Goal: Navigation & Orientation: Find specific page/section

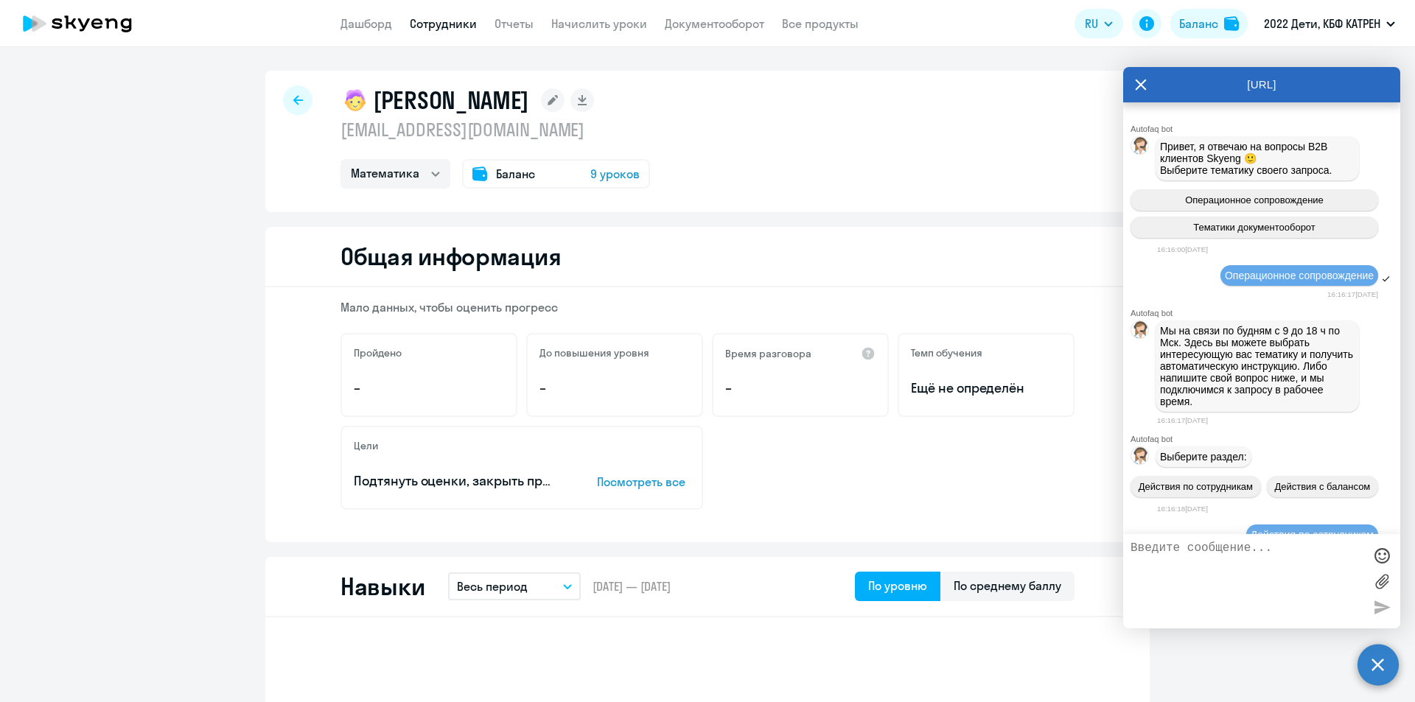
select select "math"
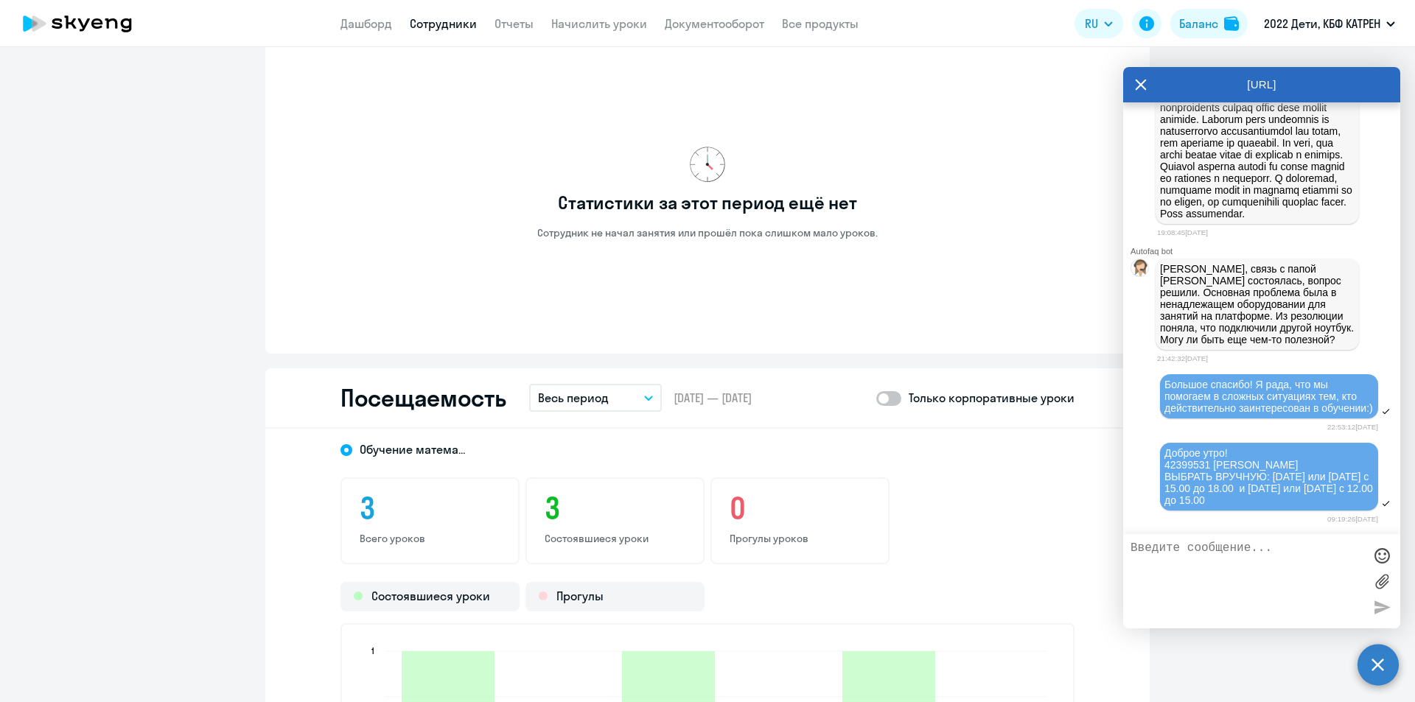
drag, startPoint x: 118, startPoint y: 304, endPoint x: 119, endPoint y: 283, distance: 21.4
click at [118, 304] on ng-component "[PERSON_NAME] [EMAIL_ADDRESS][DOMAIN_NAME] Математика Баланс 9 уроков Общая инф…" at bounding box center [707, 276] width 1415 height 2327
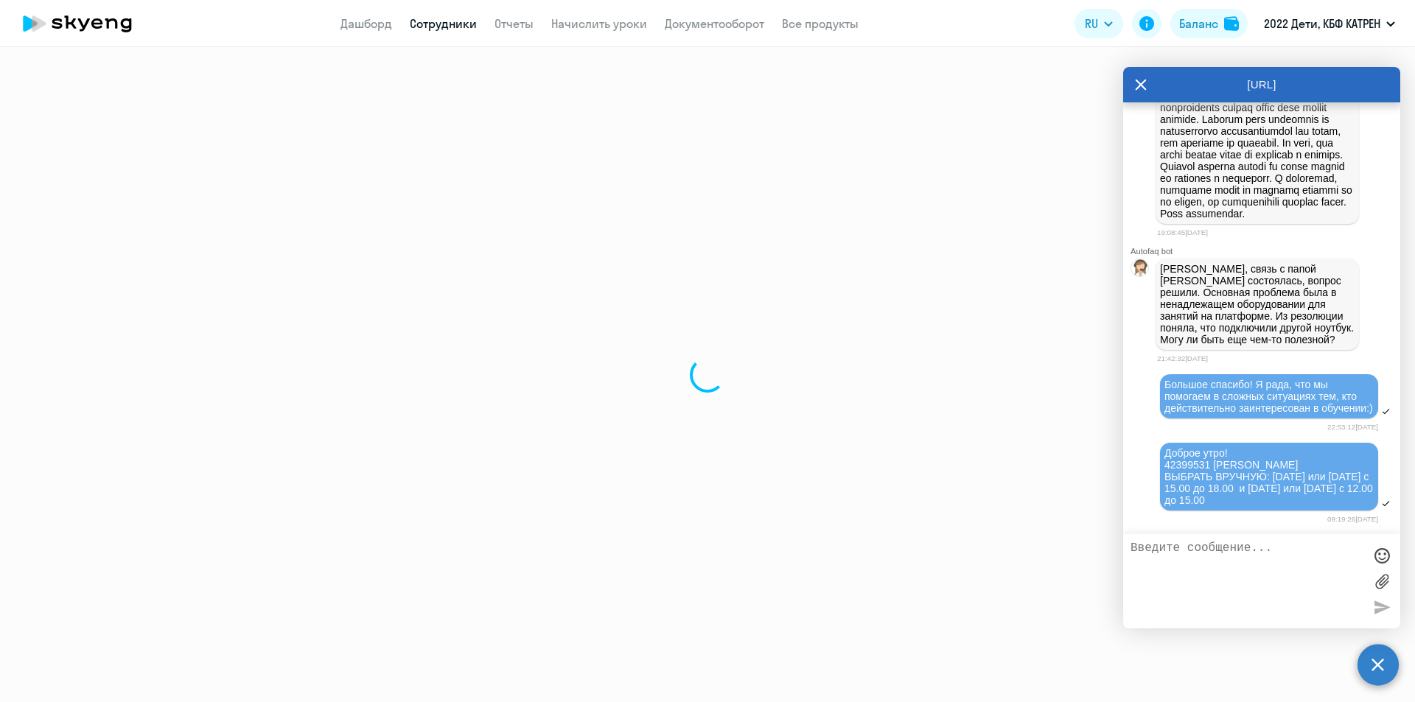
select select "30"
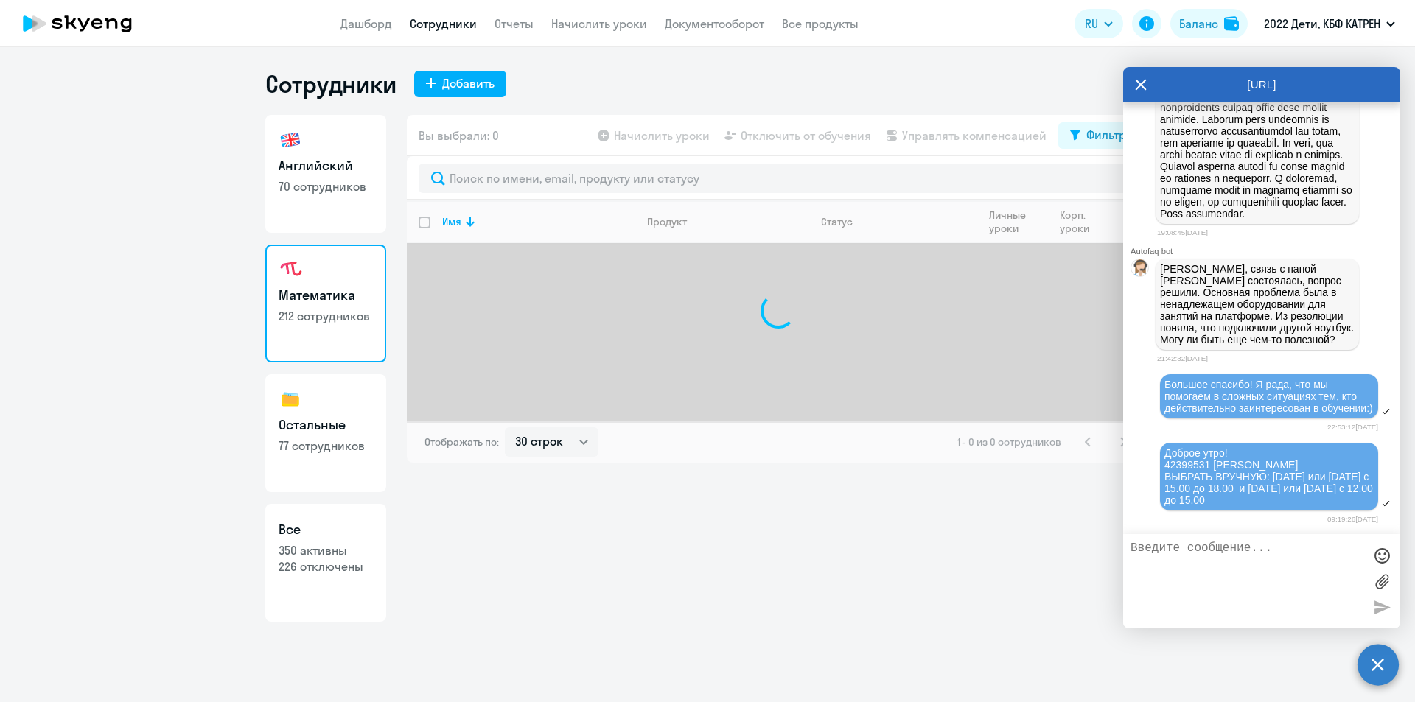
click at [1144, 80] on icon at bounding box center [1141, 84] width 12 height 35
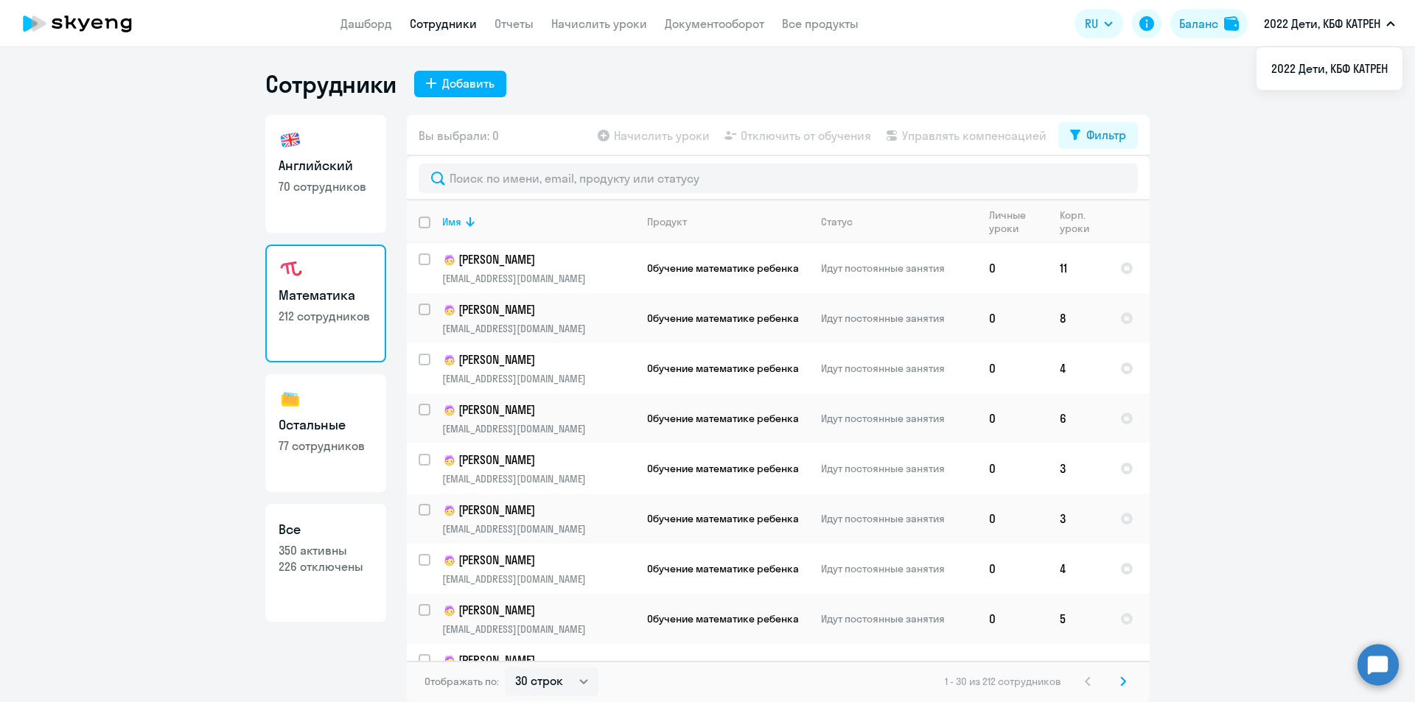
click at [1390, 19] on button "2022 Дети, КБФ КАТРЕН" at bounding box center [1329, 23] width 146 height 35
click at [1393, 18] on button "2022 Дети, КБФ КАТРЕН" at bounding box center [1329, 23] width 146 height 35
click at [1392, 19] on button "2022 Дети, КБФ КАТРЕН" at bounding box center [1329, 23] width 146 height 35
drag, startPoint x: 1315, startPoint y: 175, endPoint x: 1326, endPoint y: 141, distance: 35.7
click at [1316, 172] on ng-component "Сотрудники Добавить Английский 70 сотрудников Математика 212 сотрудников Осталь…" at bounding box center [707, 385] width 1415 height 633
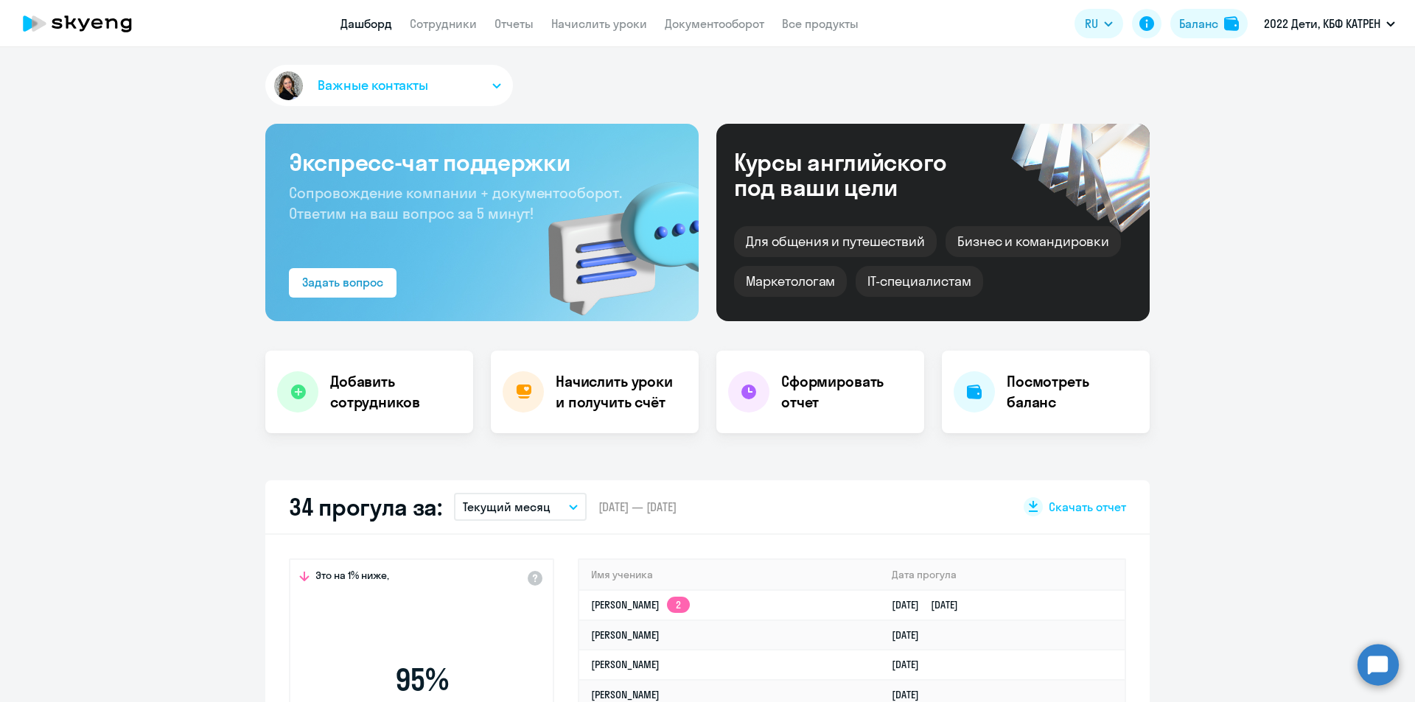
select select "30"
click at [1339, 66] on li "2022 Дети, КБФ КАТРЕН" at bounding box center [1329, 68] width 146 height 37
select select "30"
click at [67, 26] on icon at bounding box center [70, 21] width 12 height 13
click at [85, 22] on icon at bounding box center [78, 23] width 130 height 37
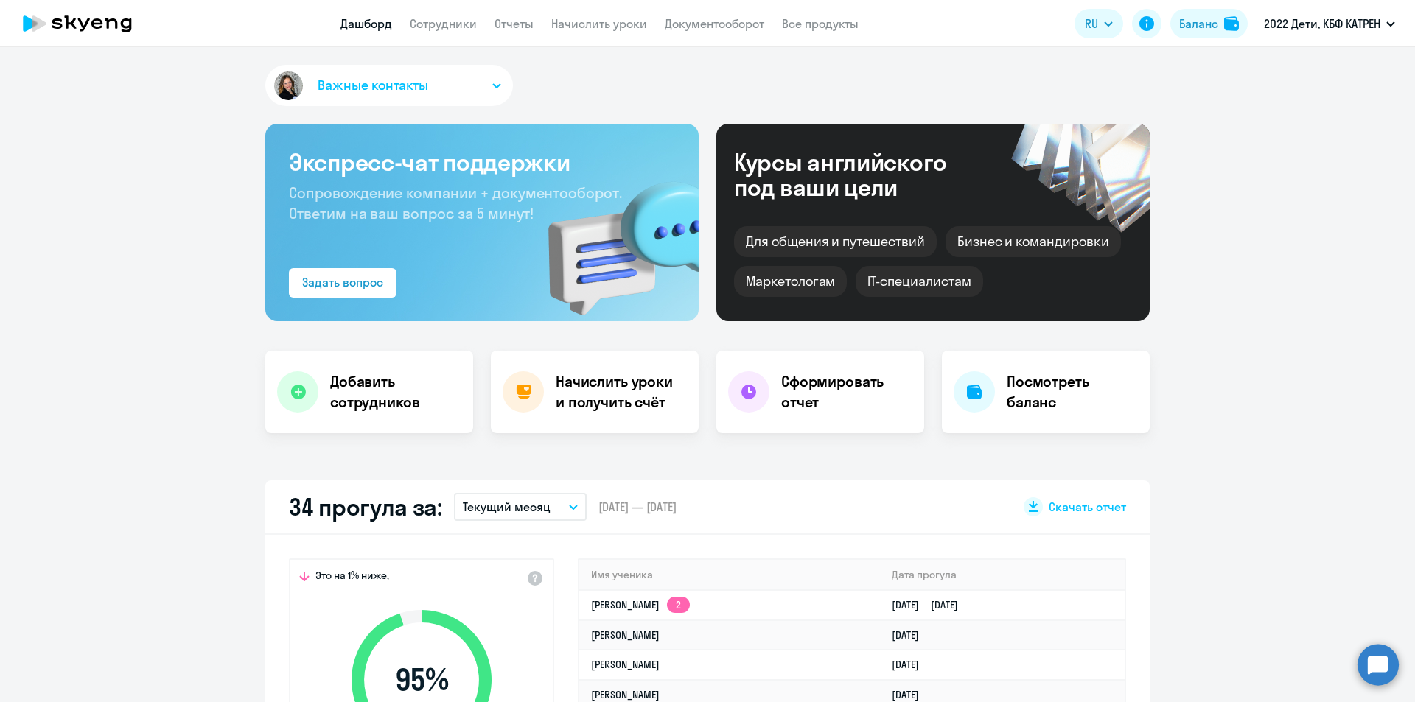
click at [22, 24] on icon at bounding box center [78, 23] width 130 height 37
click at [492, 84] on icon "button" at bounding box center [496, 85] width 9 height 5
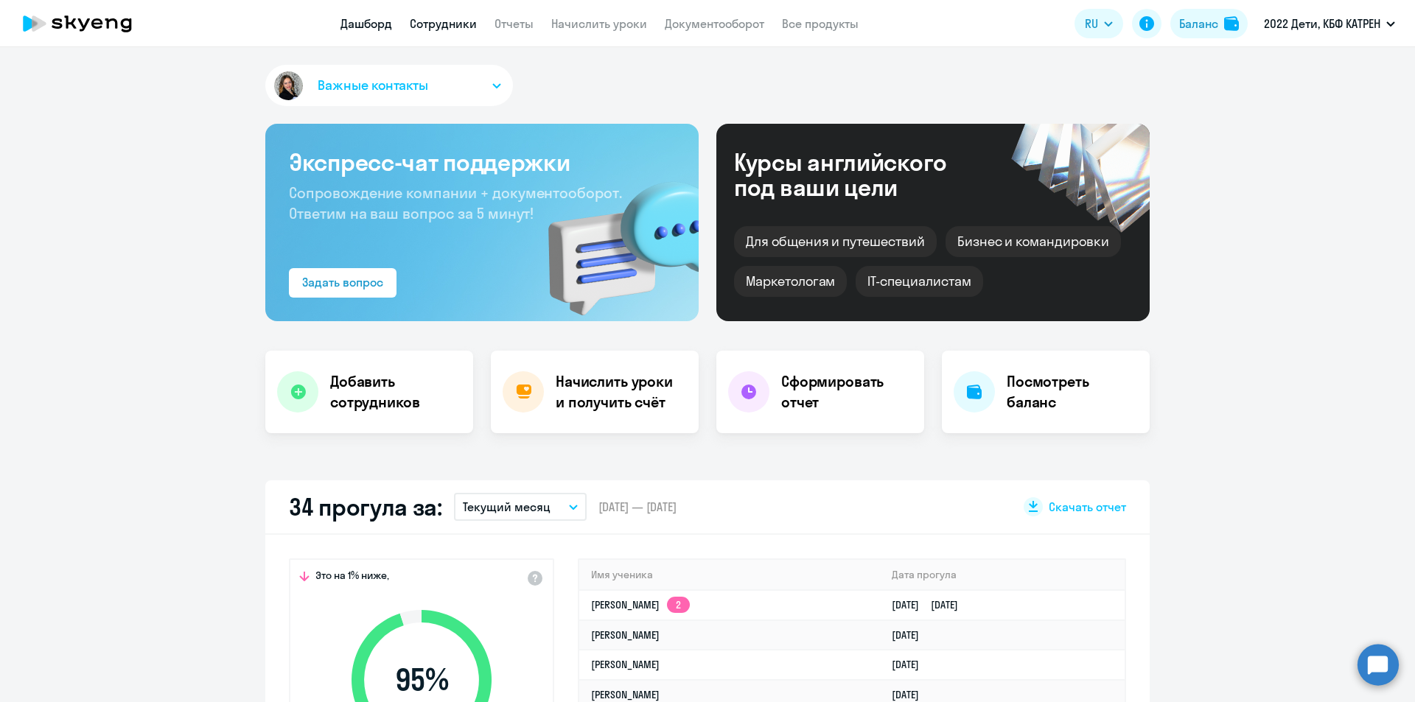
click at [450, 26] on link "Сотрудники" at bounding box center [443, 23] width 67 height 15
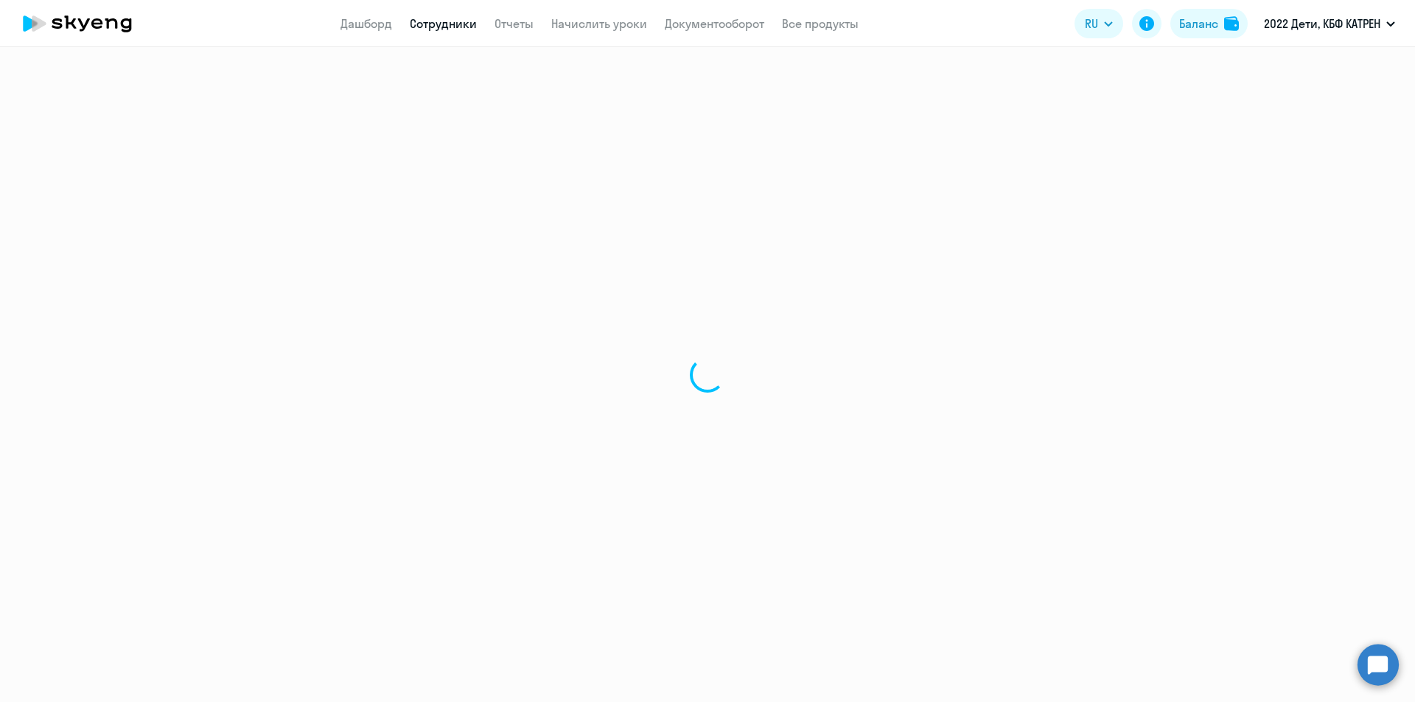
select select "30"
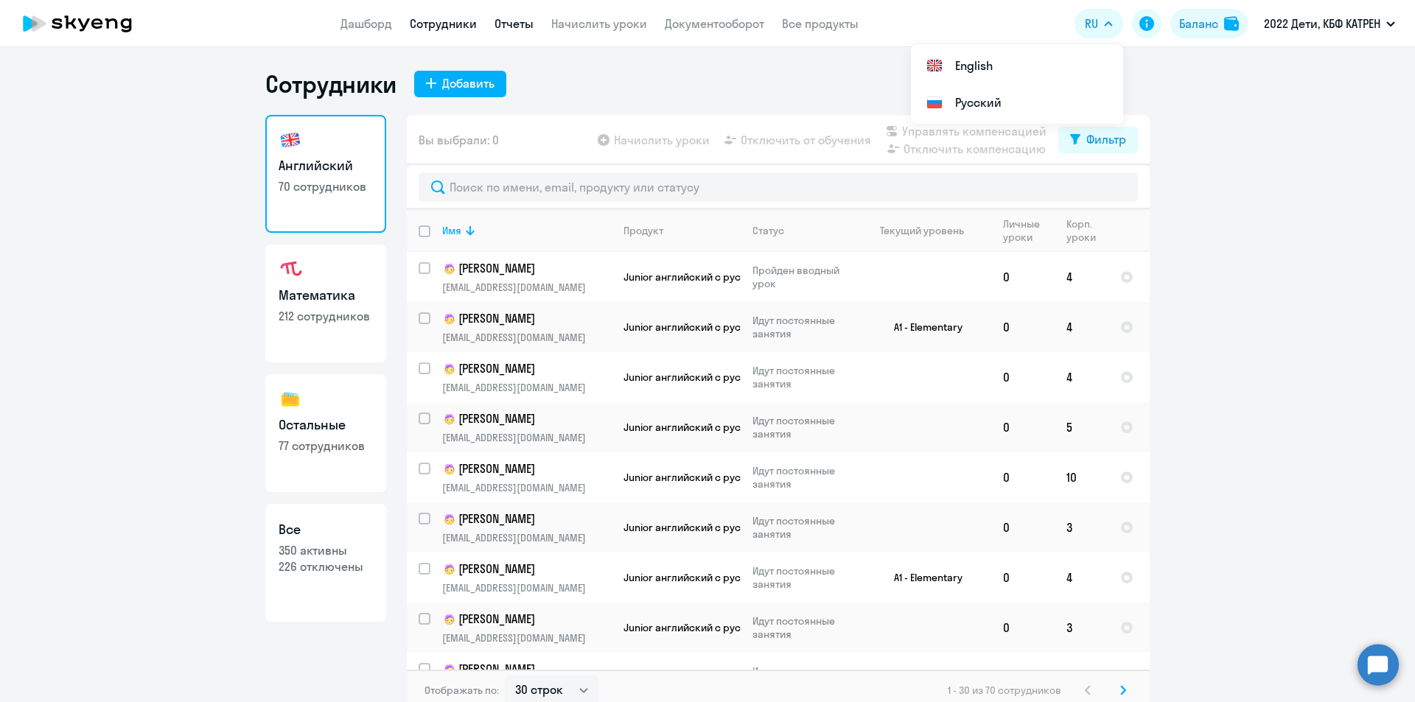
click at [506, 25] on link "Отчеты" at bounding box center [513, 23] width 39 height 15
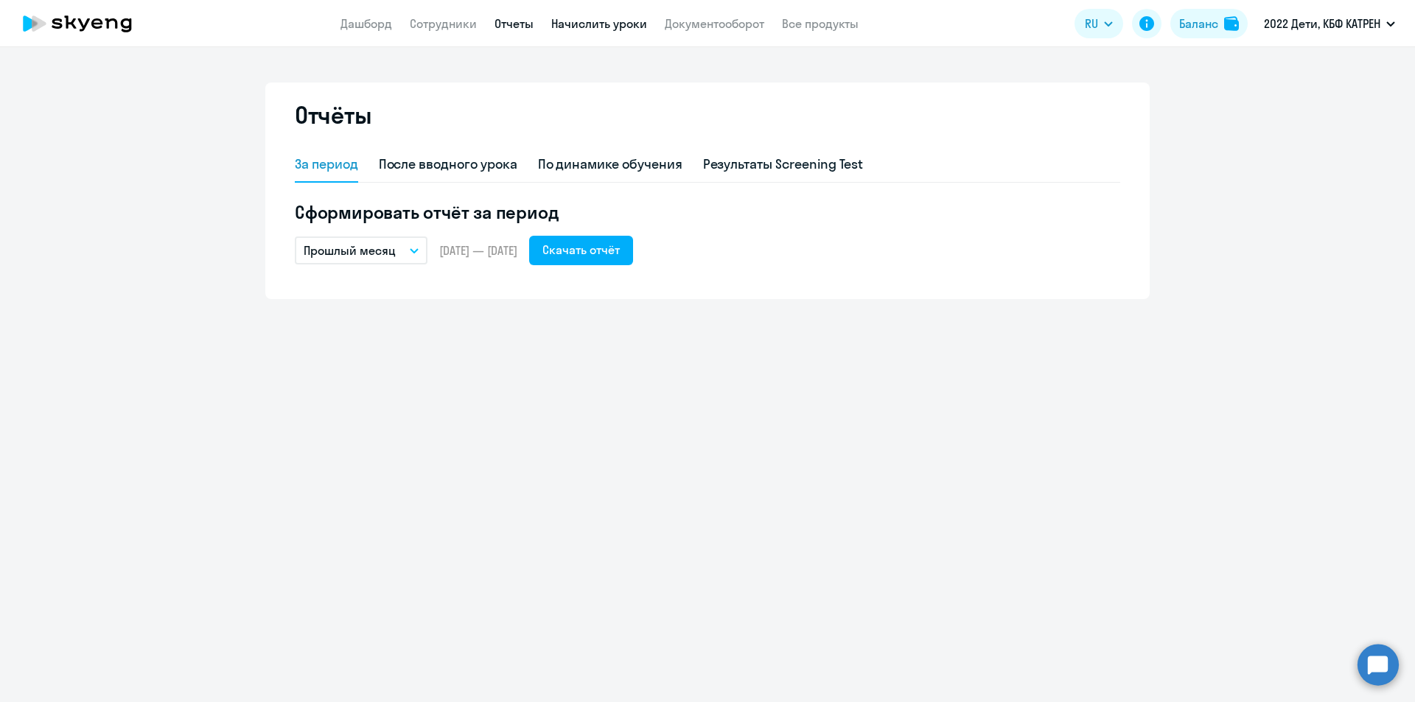
click at [596, 21] on link "Начислить уроки" at bounding box center [599, 23] width 96 height 15
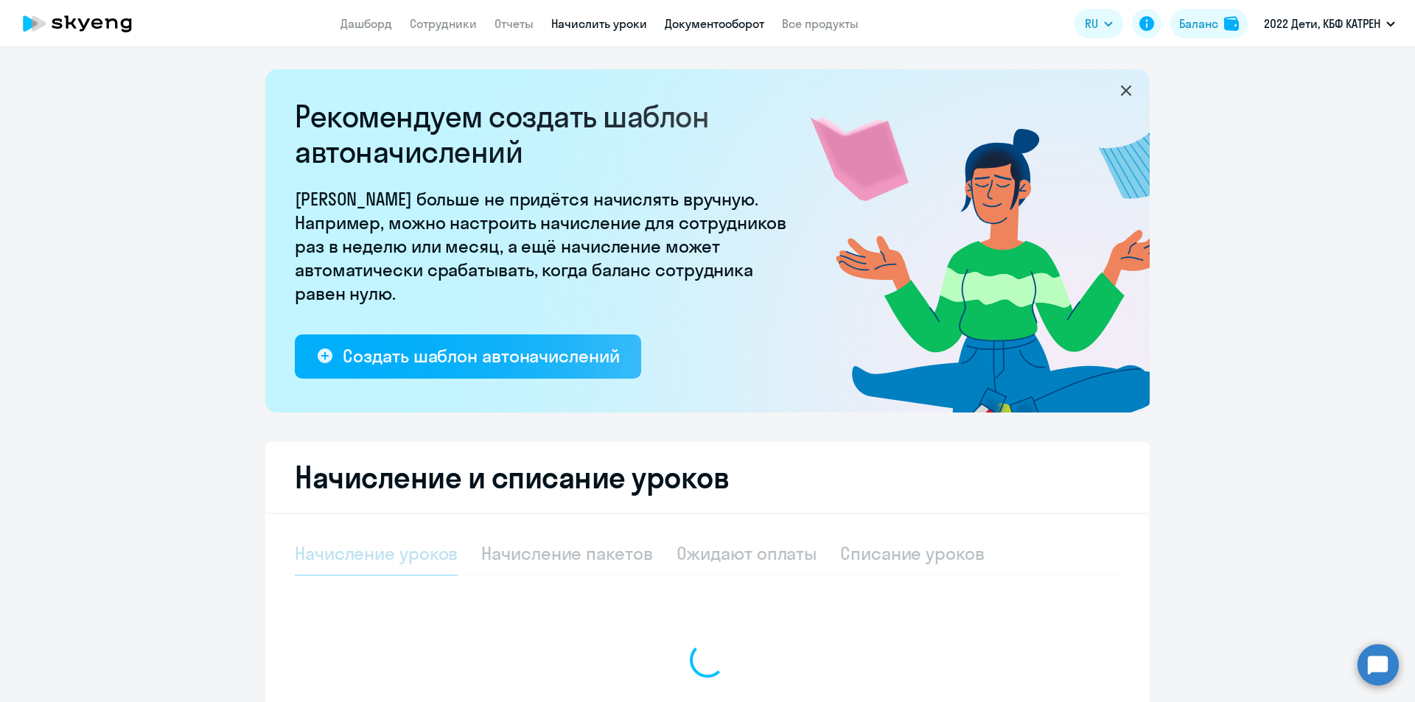
select select "10"
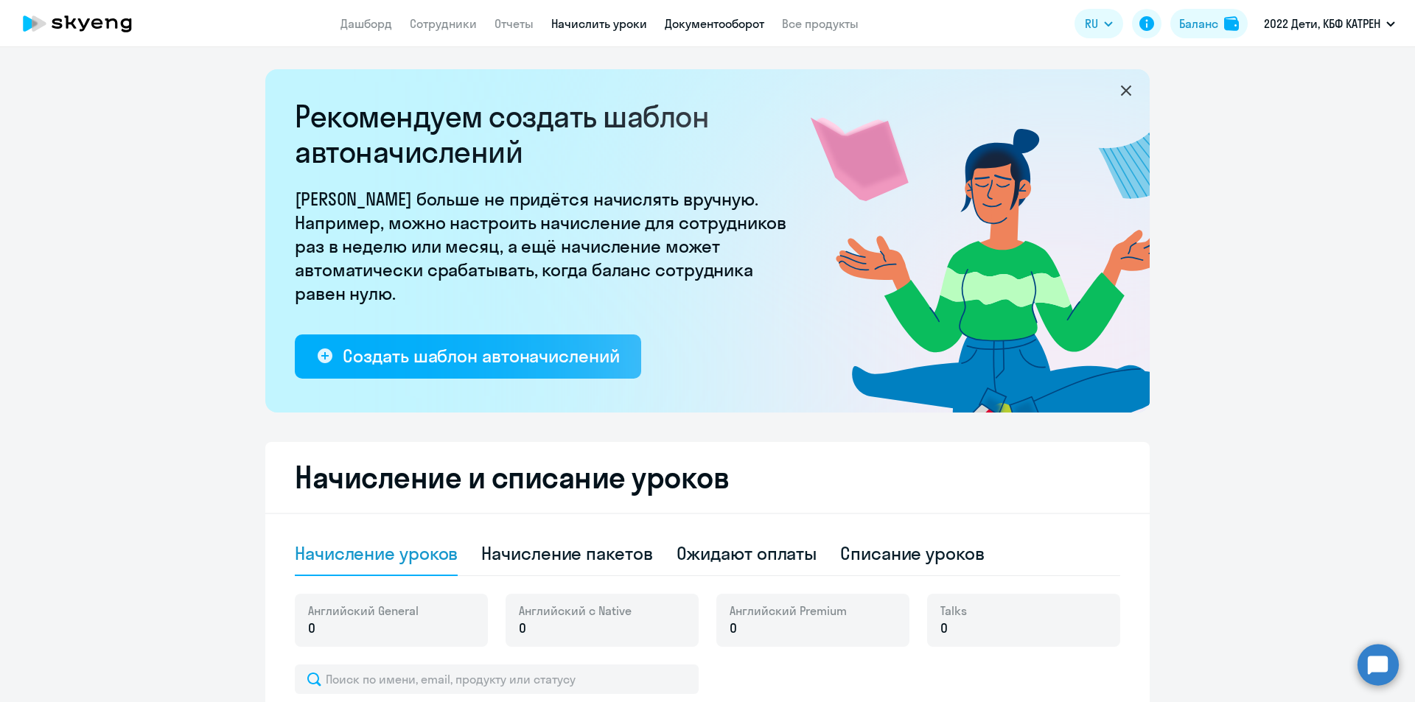
click at [696, 24] on link "Документооборот" at bounding box center [714, 23] width 99 height 15
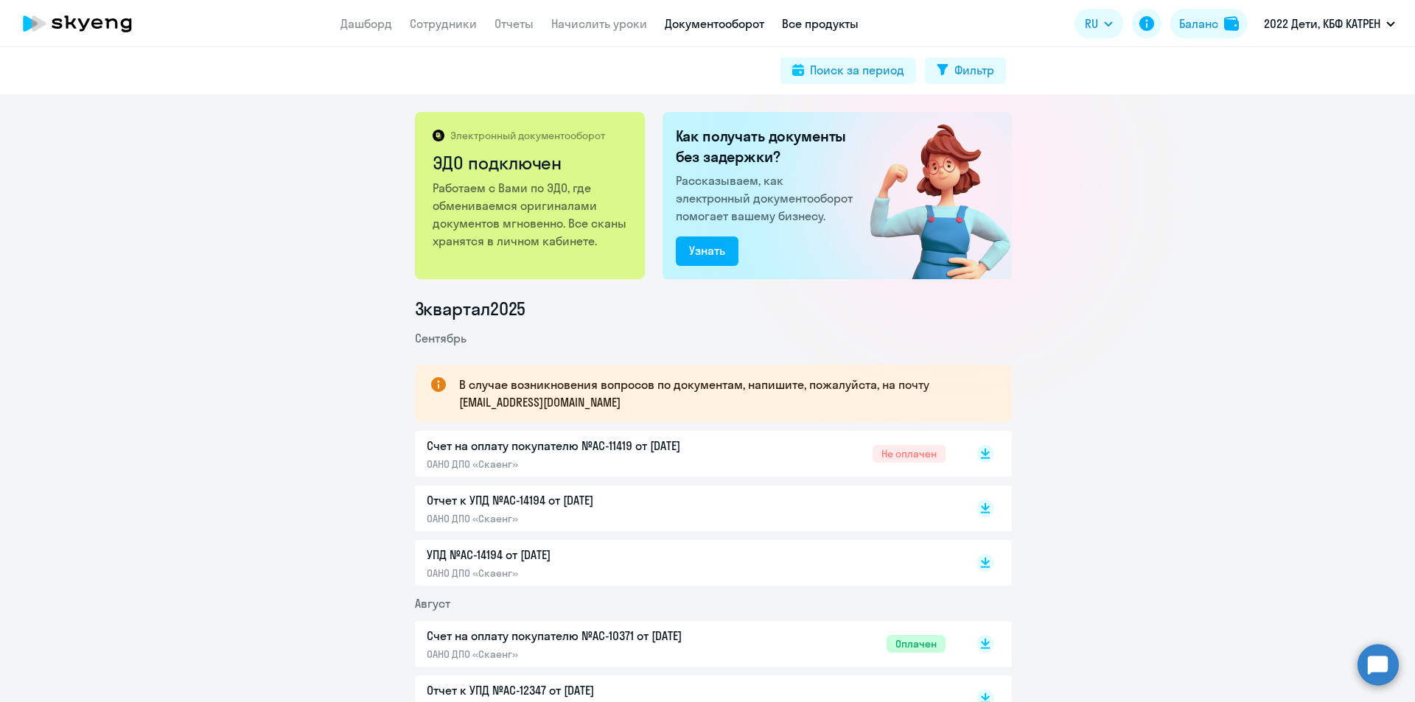
click at [821, 22] on link "Все продукты" at bounding box center [820, 23] width 77 height 15
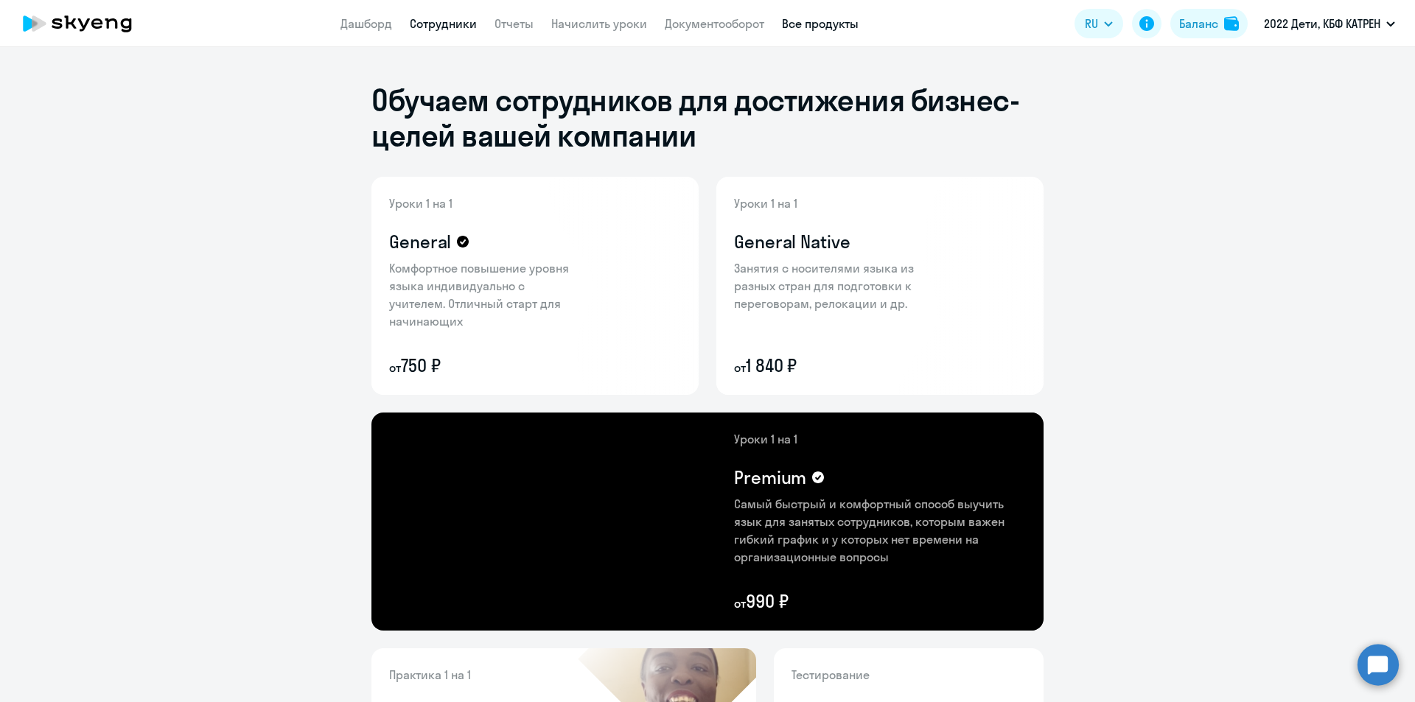
click at [435, 17] on link "Сотрудники" at bounding box center [443, 23] width 67 height 15
select select "30"
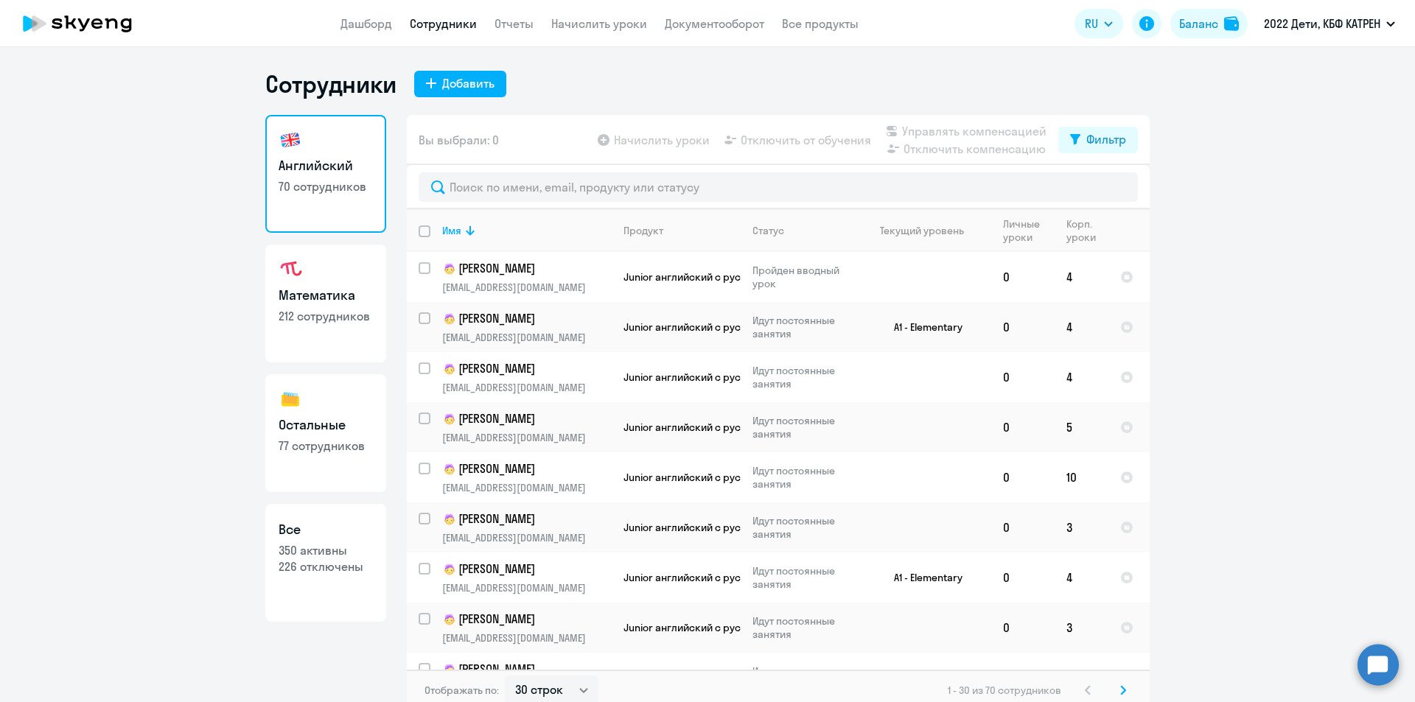
click at [312, 561] on p "226 отключены" at bounding box center [326, 567] width 94 height 16
select select "30"
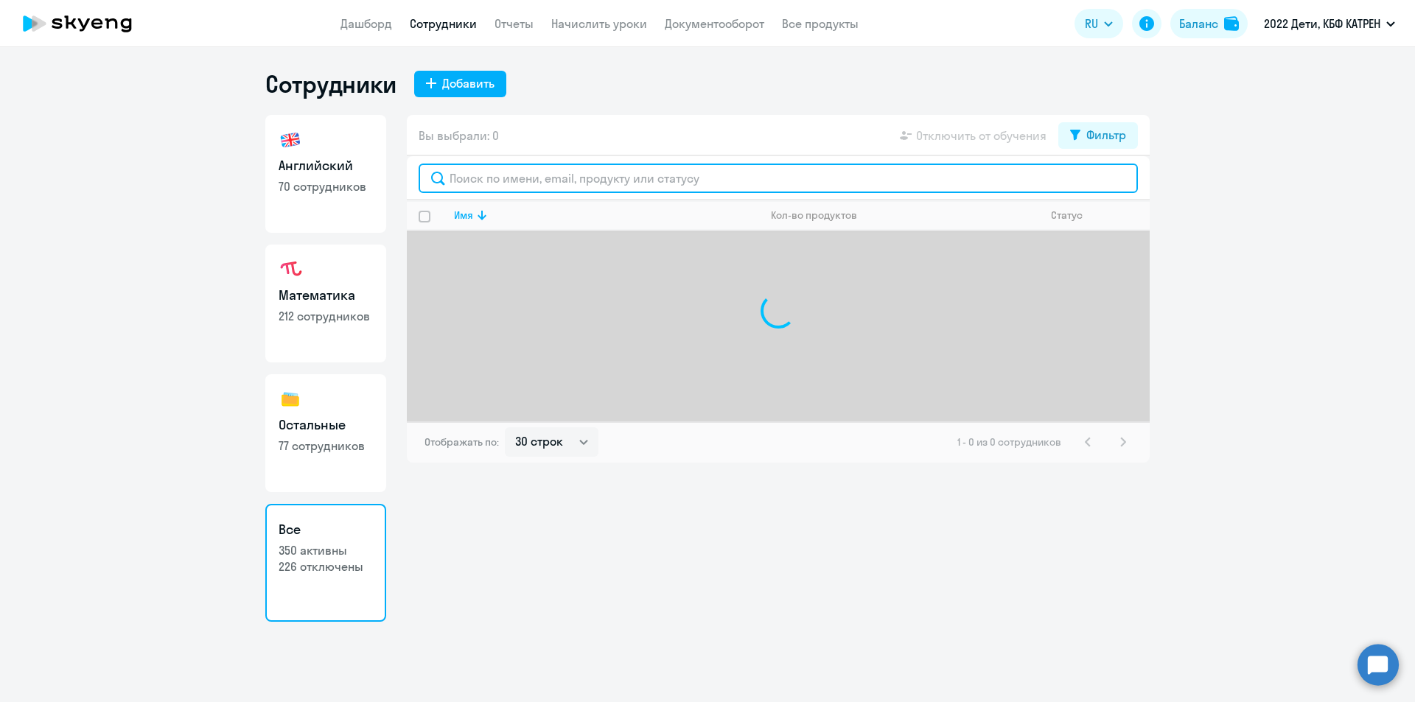
click at [546, 180] on input "text" at bounding box center [778, 178] width 719 height 29
type input "b"
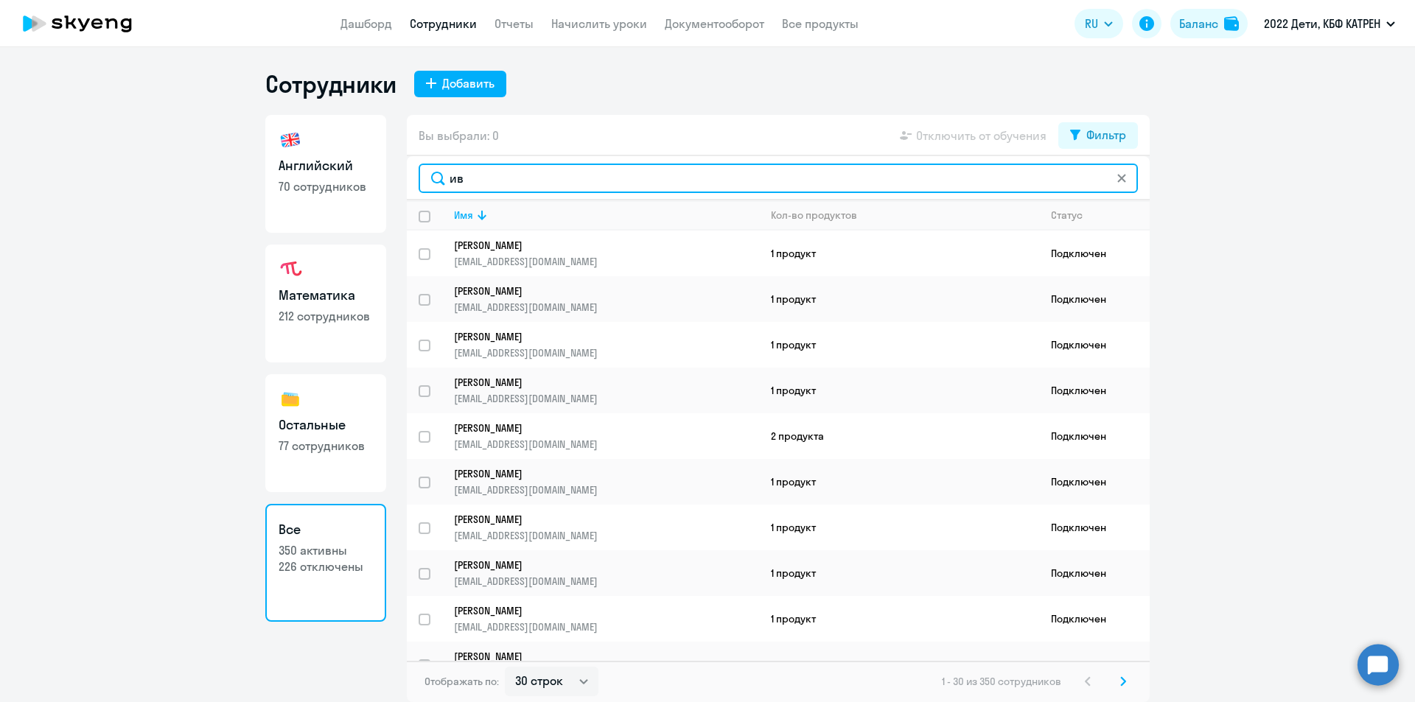
type input "ива"
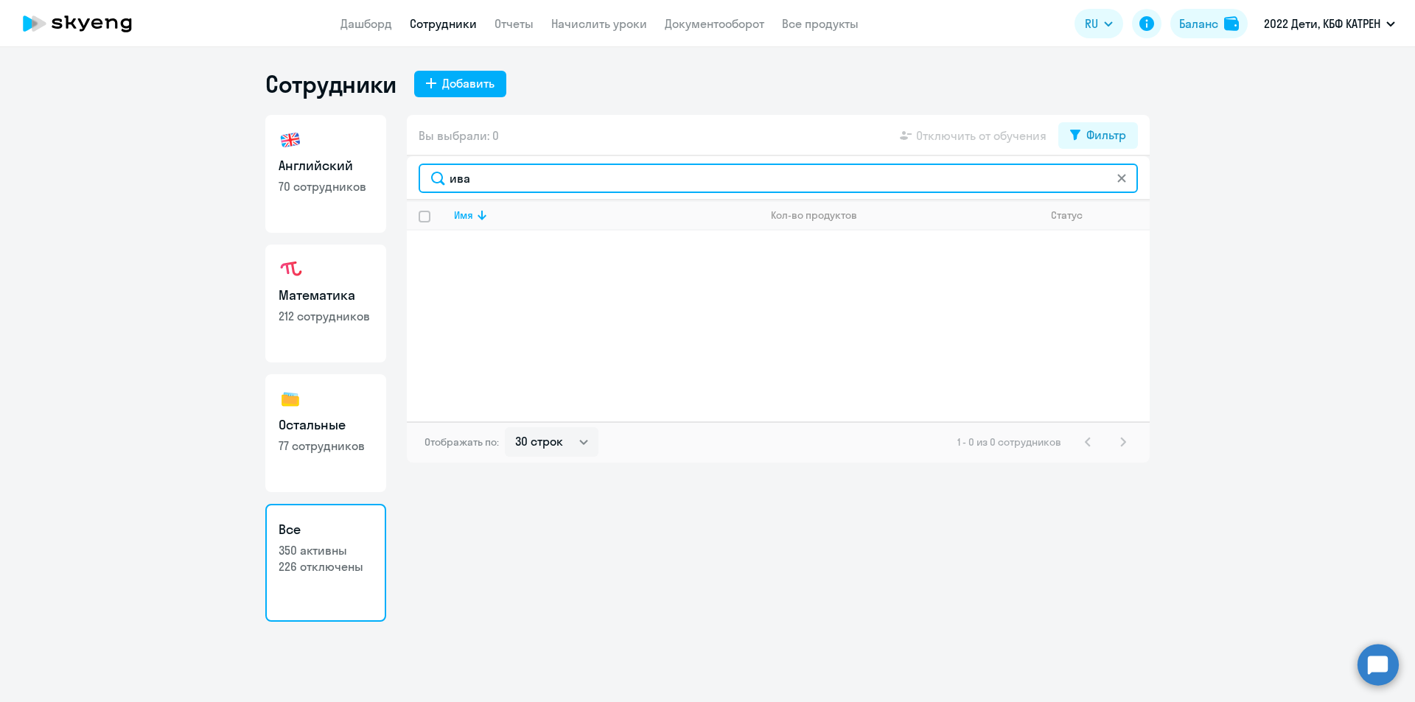
drag, startPoint x: 462, startPoint y: 183, endPoint x: 438, endPoint y: 180, distance: 24.5
click at [438, 180] on input "ива" at bounding box center [778, 178] width 719 height 29
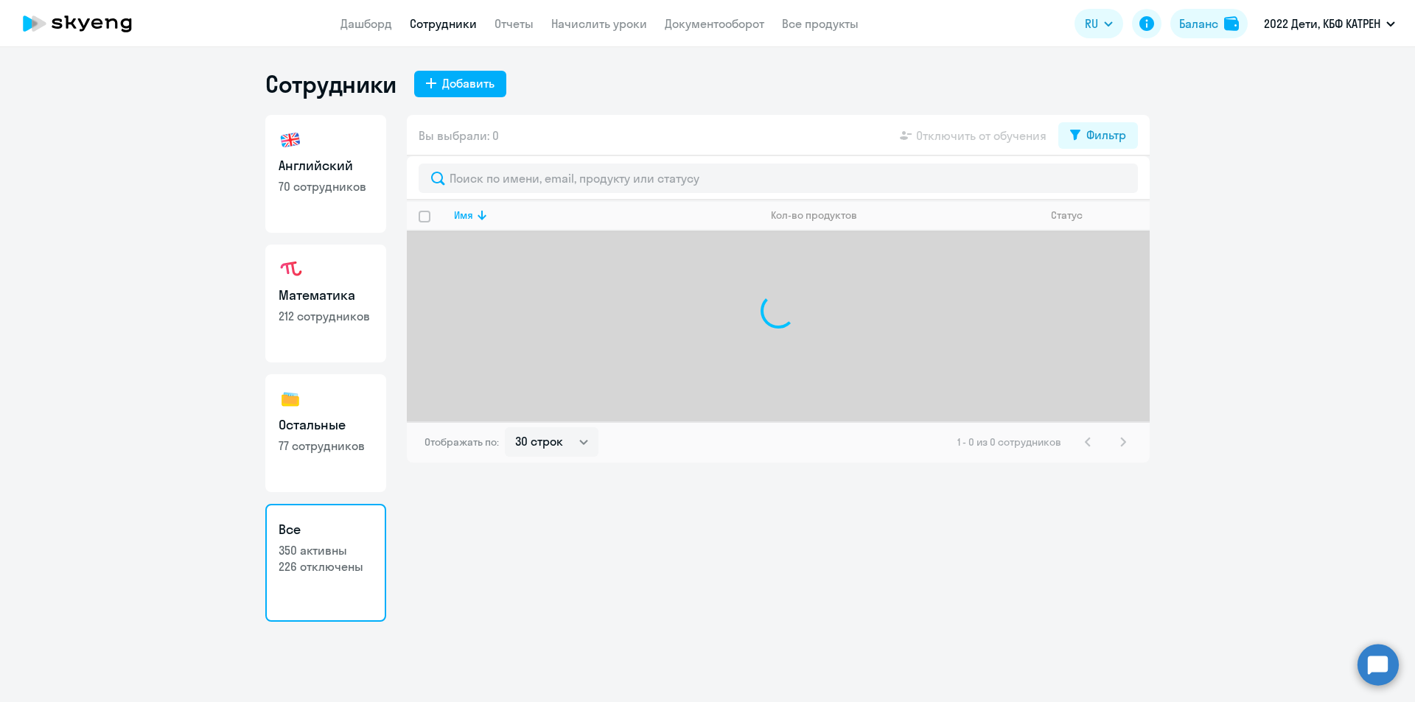
click at [1379, 91] on ng-component "Сотрудники Добавить Английский 70 сотрудников Математика 212 сотрудников Осталь…" at bounding box center [707, 345] width 1415 height 553
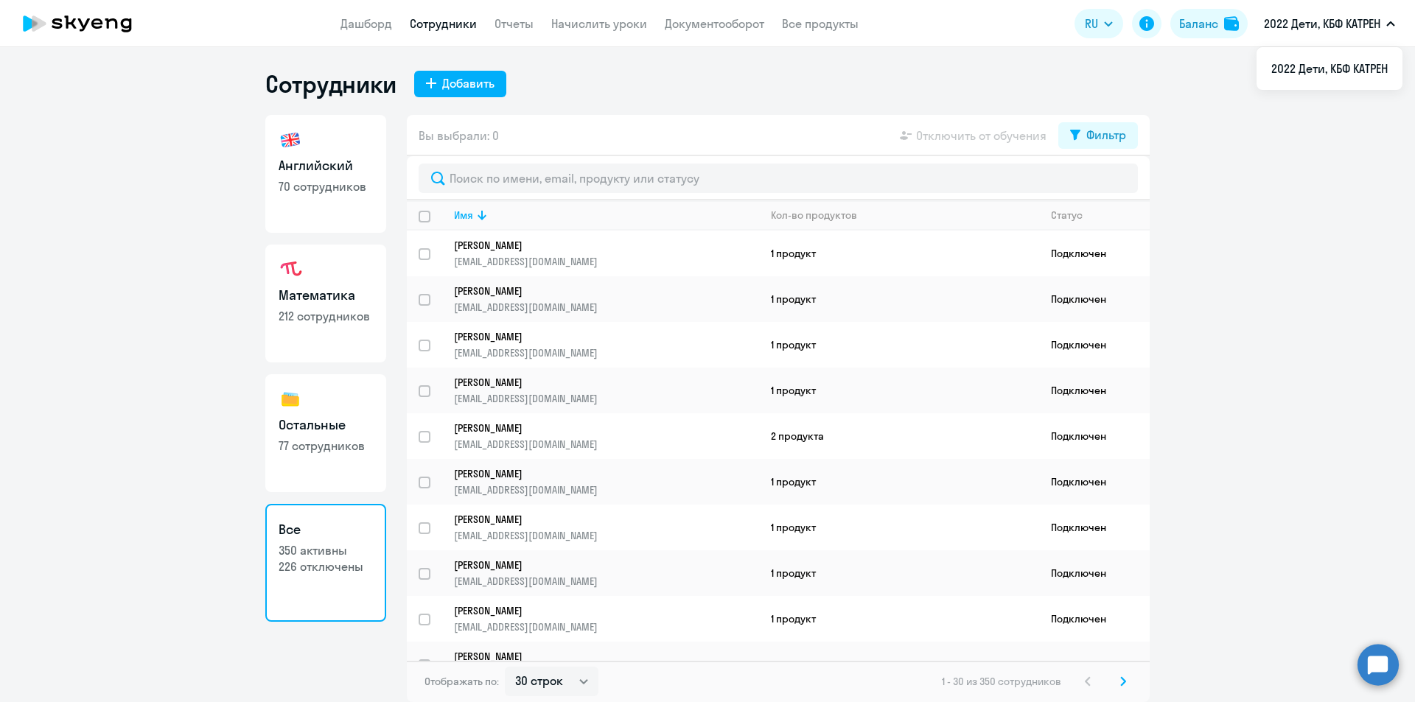
click at [1323, 24] on p "2022 Дети, КБФ КАТРЕН" at bounding box center [1322, 24] width 116 height 18
click at [1344, 60] on li "2022 Дети, КБФ КАТРЕН" at bounding box center [1329, 68] width 146 height 37
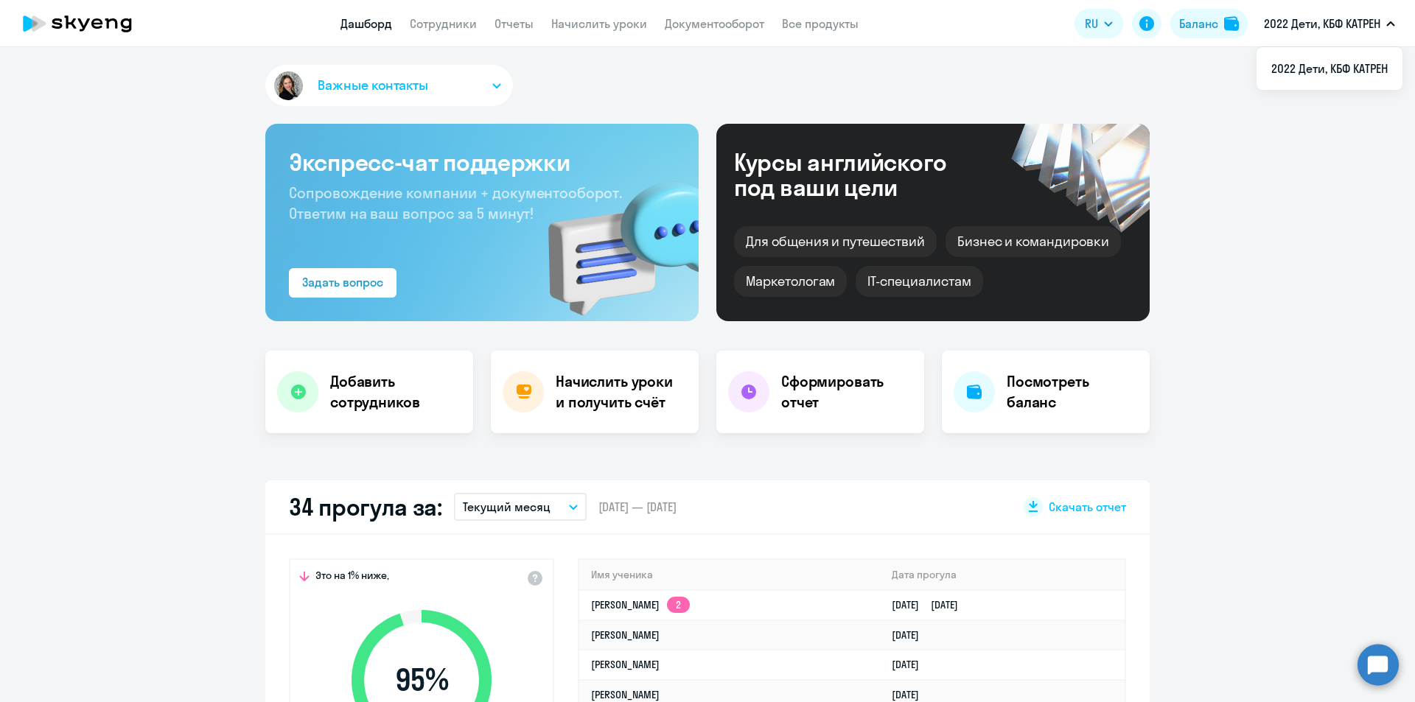
click at [1387, 24] on icon "button" at bounding box center [1390, 23] width 9 height 5
click at [1389, 24] on icon "button" at bounding box center [1390, 24] width 7 height 4
select select "30"
click at [448, 24] on link "Сотрудники" at bounding box center [443, 23] width 67 height 15
select select "30"
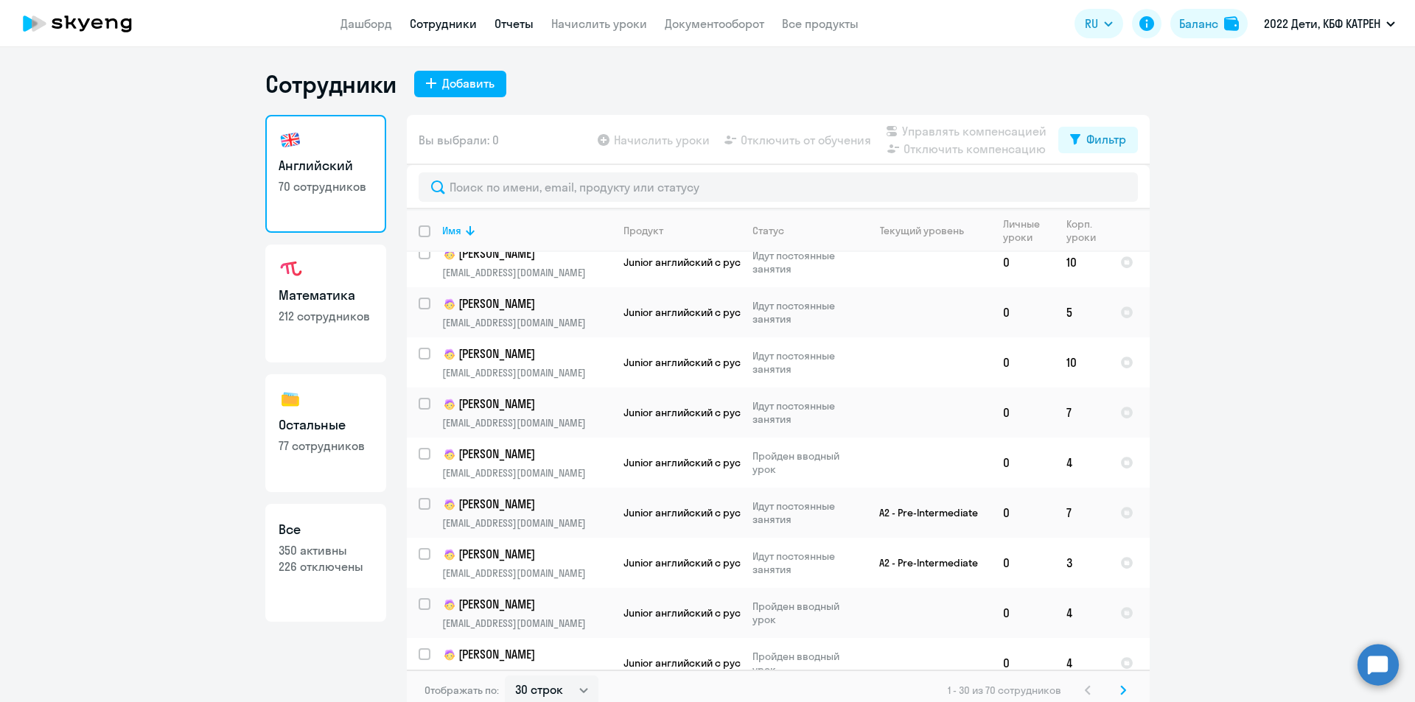
click at [503, 23] on link "Отчеты" at bounding box center [513, 23] width 39 height 15
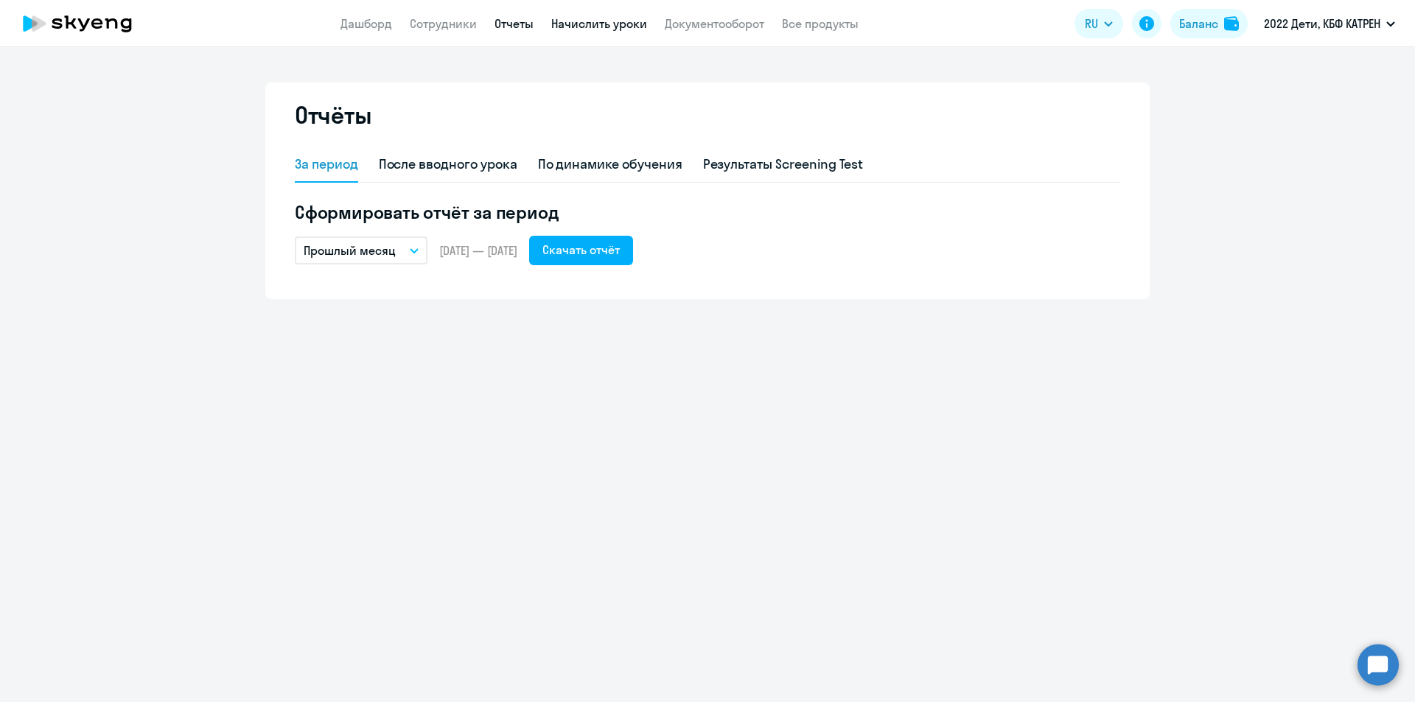
click at [597, 21] on link "Начислить уроки" at bounding box center [599, 23] width 96 height 15
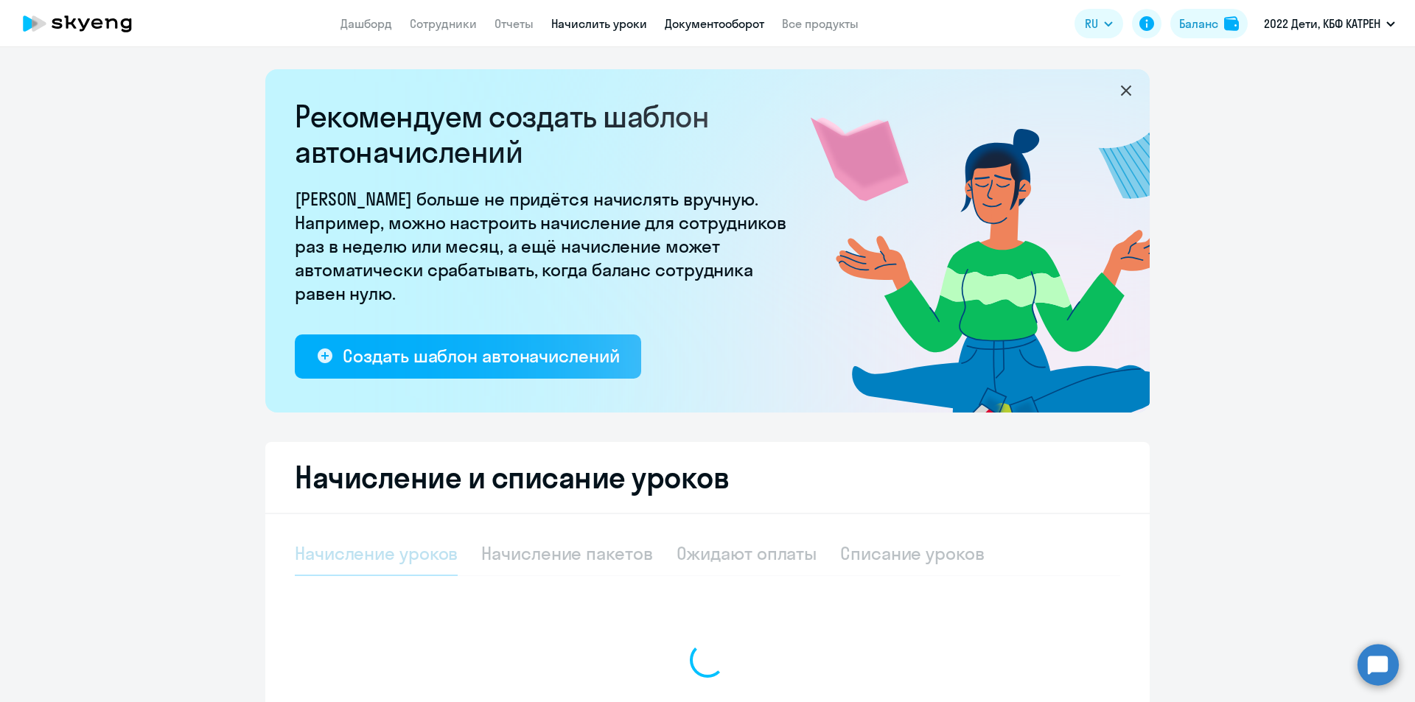
select select "10"
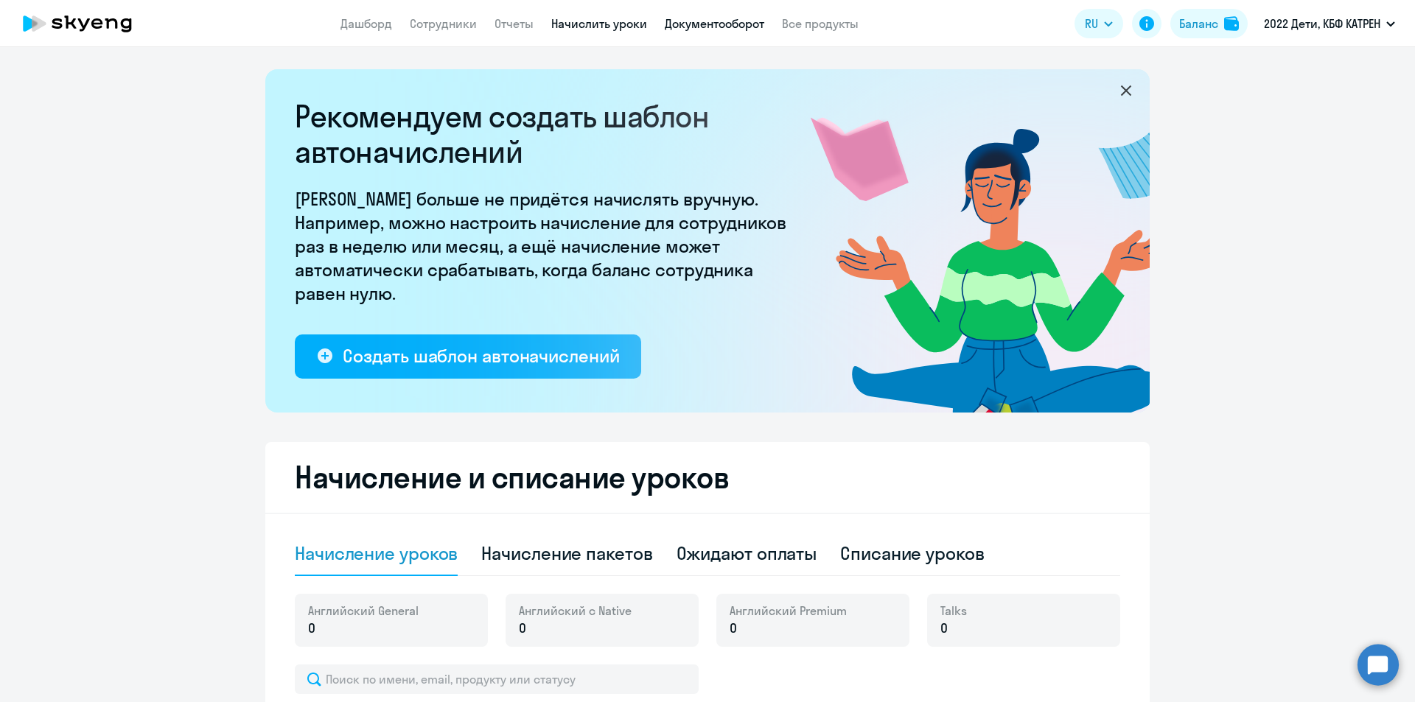
click at [705, 25] on link "Документооборот" at bounding box center [714, 23] width 99 height 15
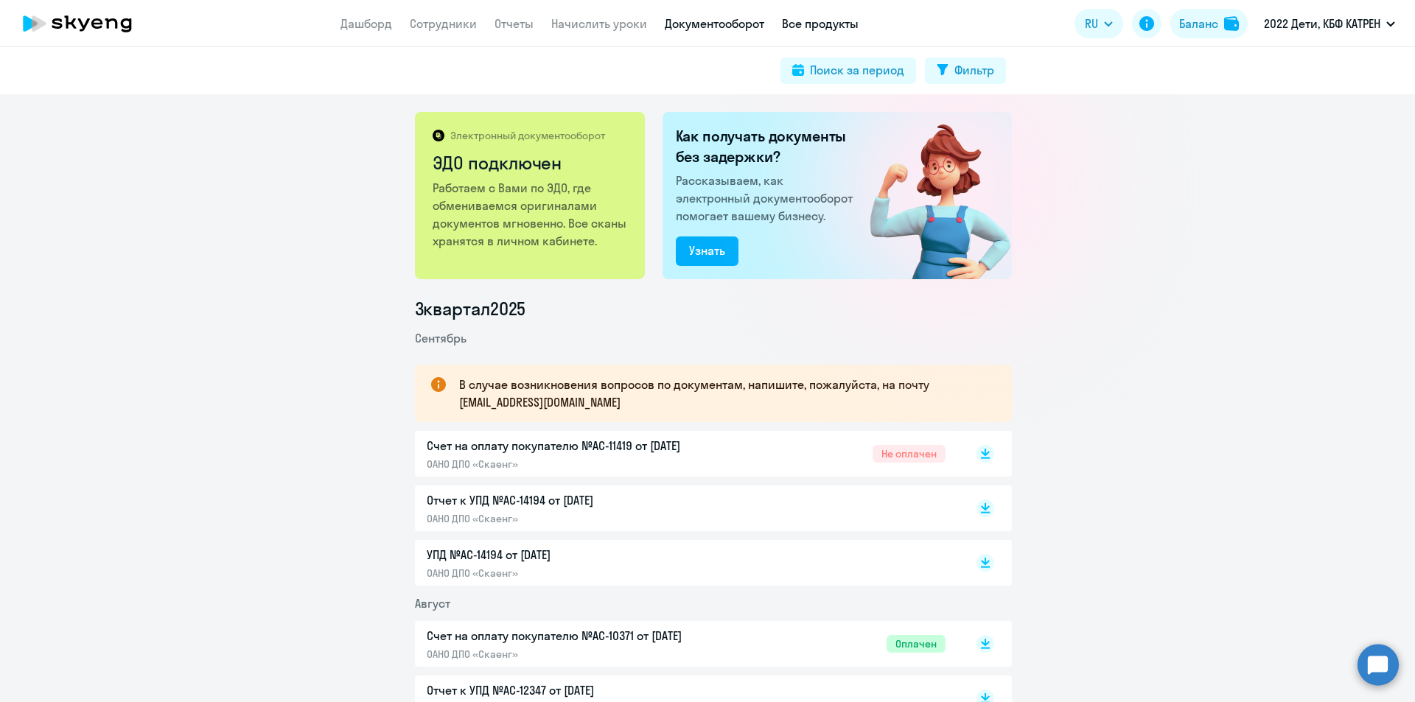
click at [827, 21] on link "Все продукты" at bounding box center [820, 23] width 77 height 15
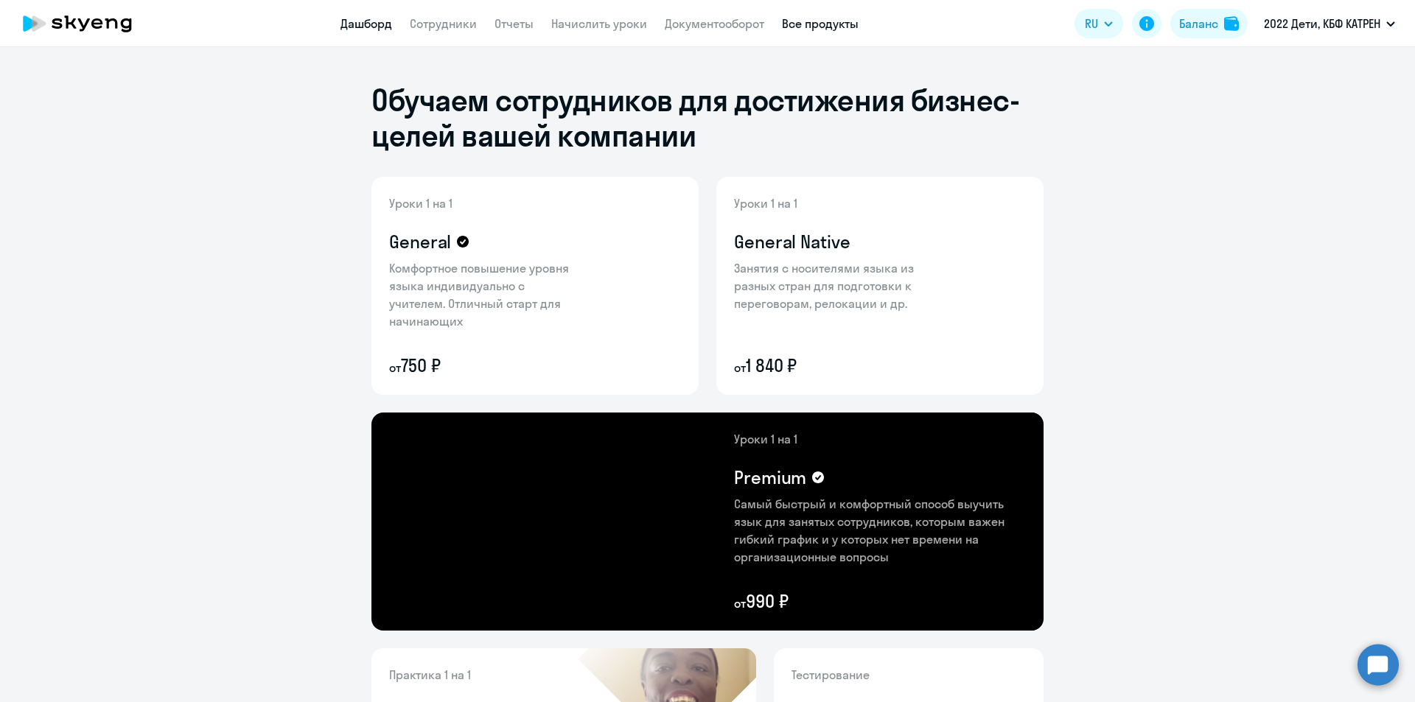
click at [367, 18] on link "Дашборд" at bounding box center [366, 23] width 52 height 15
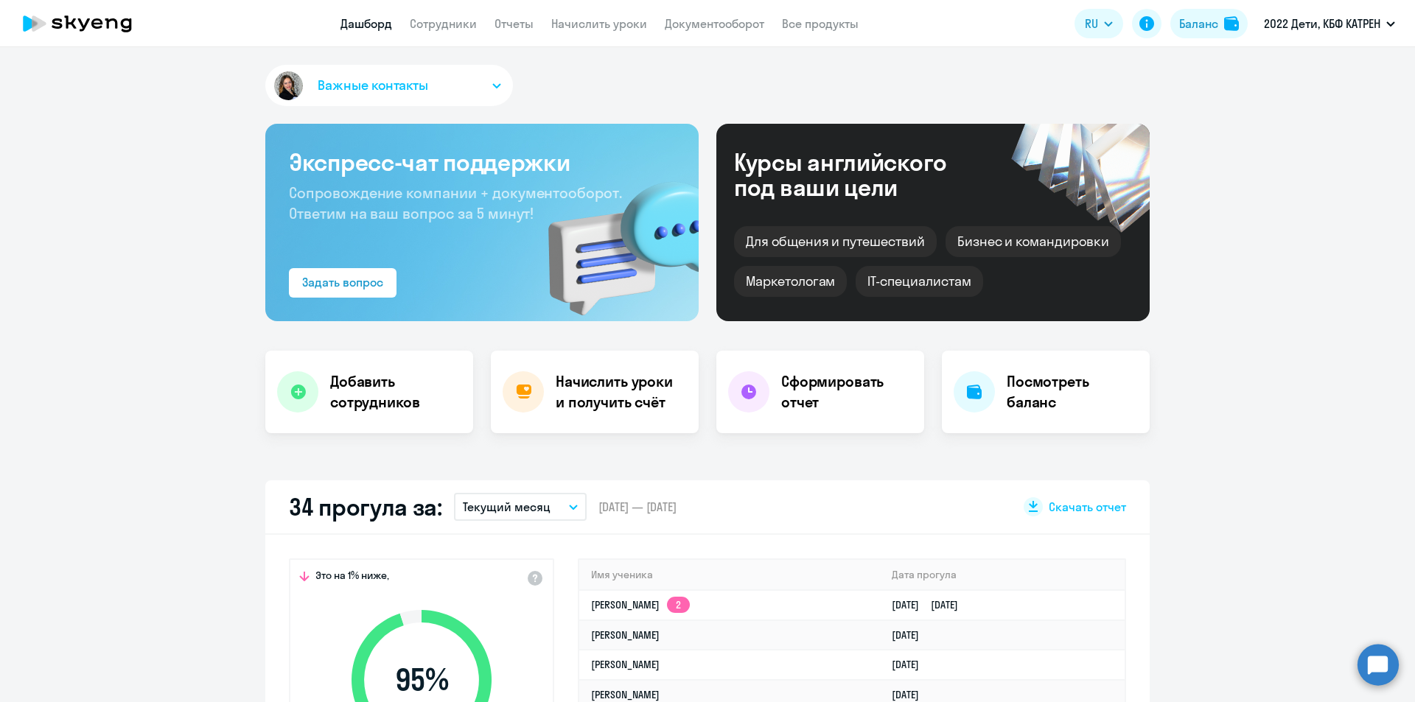
click at [1385, 662] on circle at bounding box center [1377, 664] width 41 height 41
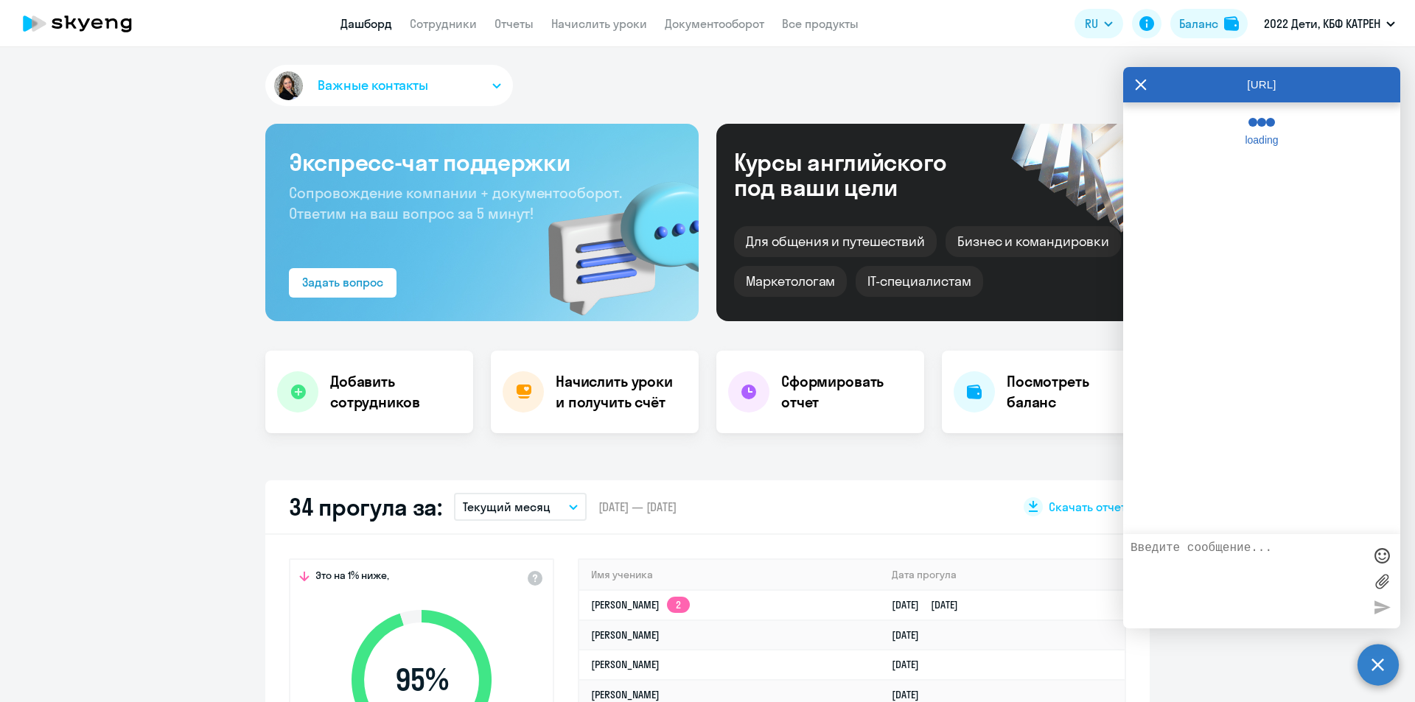
select select "30"
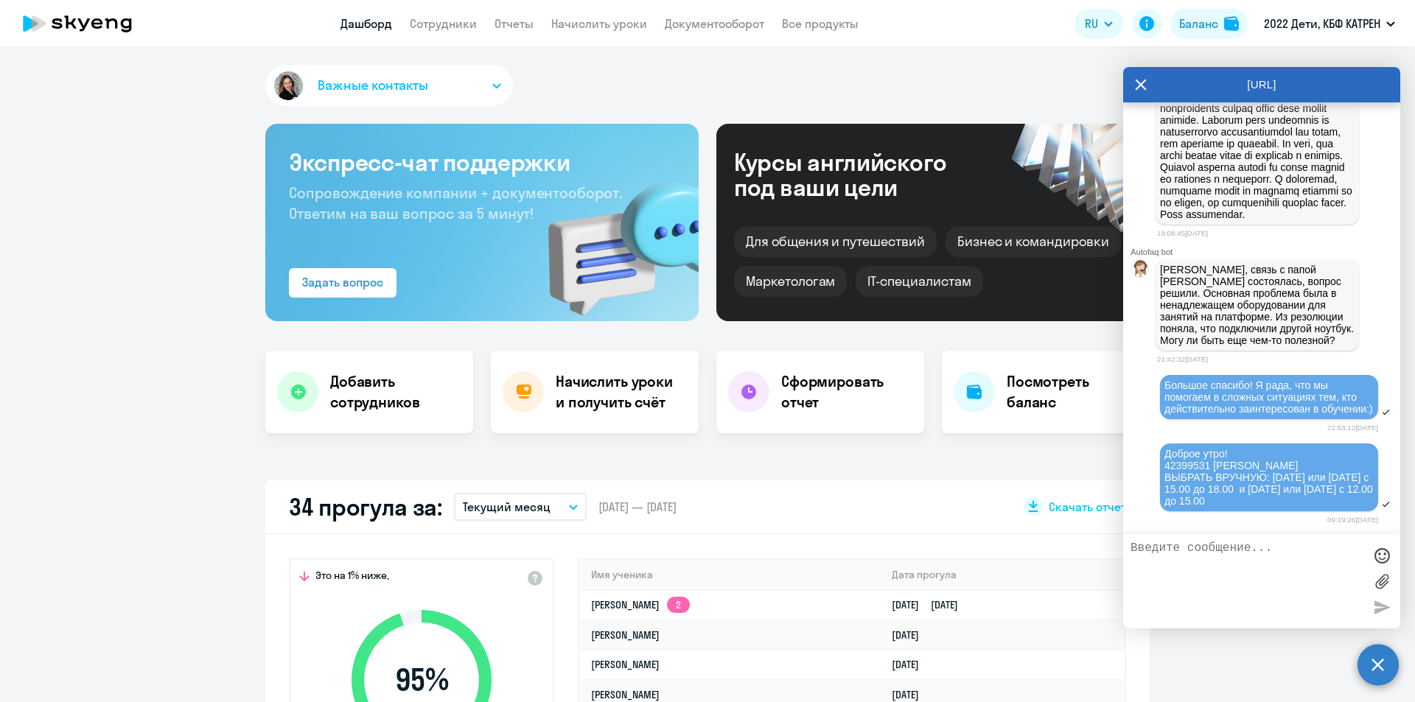
scroll to position [36350, 0]
click at [1049, 57] on div "Важные контакты Экспресс-чат поддержки Сопровождение компании + документооборот…" at bounding box center [707, 374] width 1415 height 655
click at [1139, 83] on icon at bounding box center [1141, 84] width 12 height 35
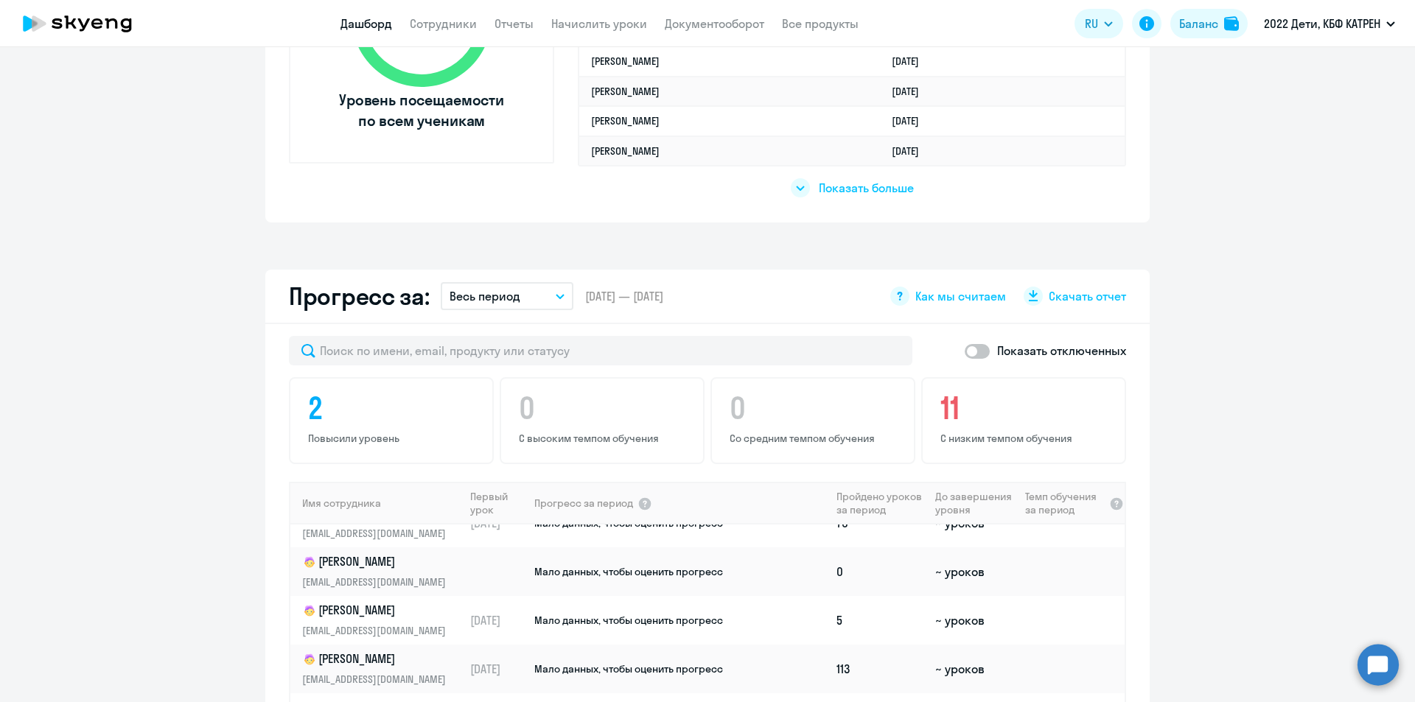
scroll to position [1127, 0]
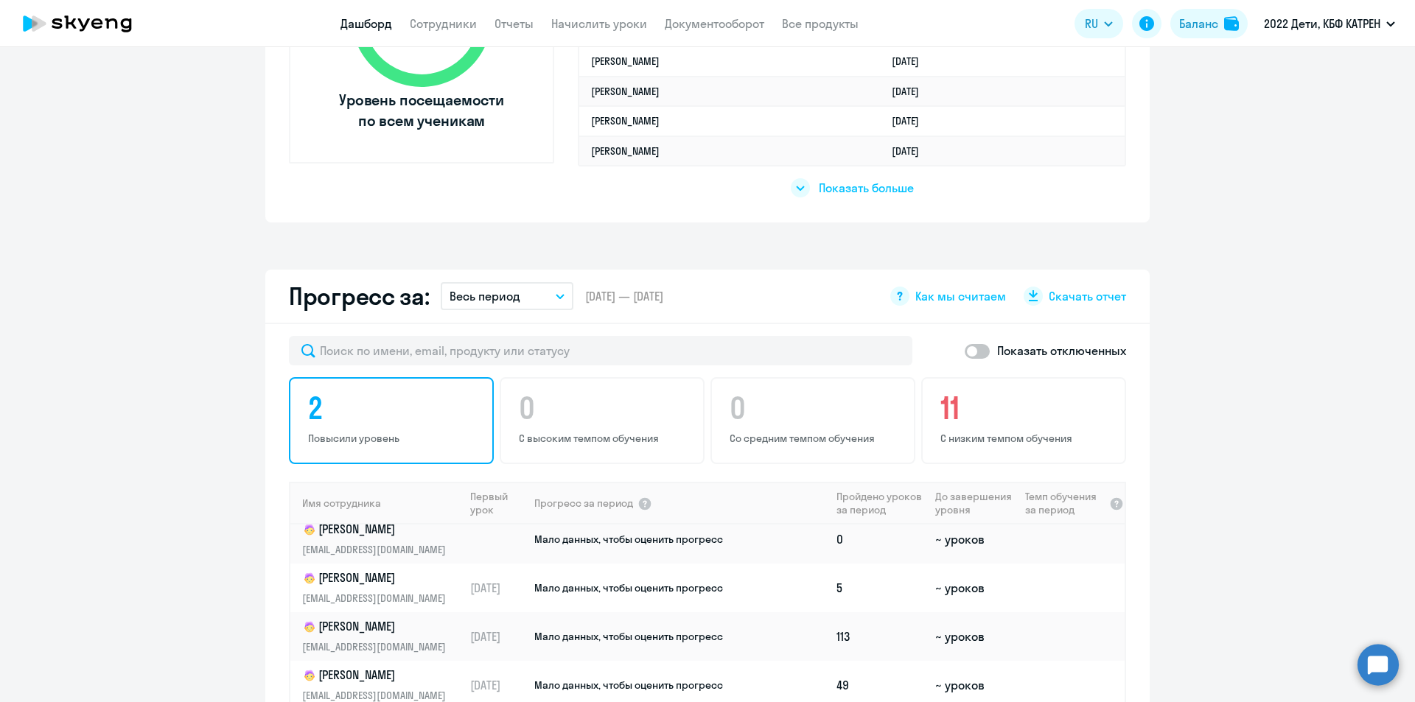
click at [330, 432] on p "Повысили уровень" at bounding box center [393, 438] width 171 height 13
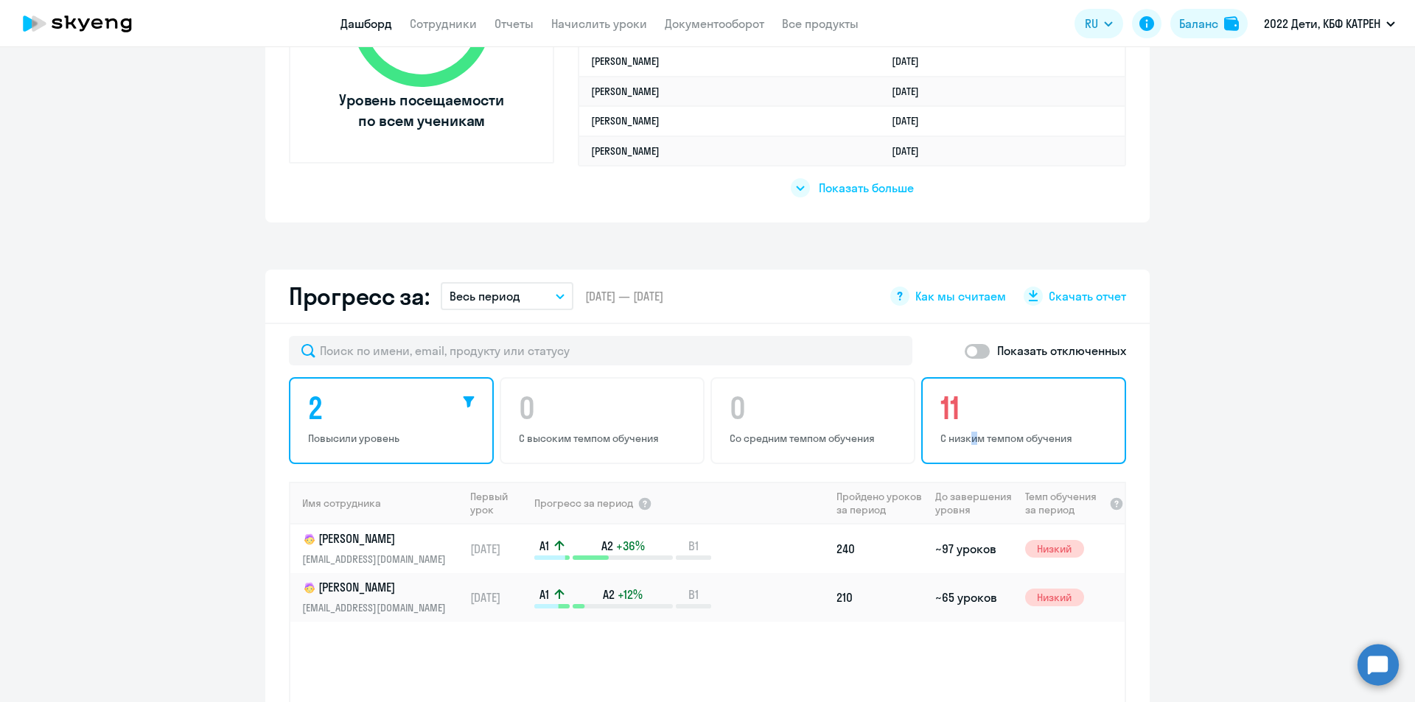
click at [970, 431] on div "11 С низким темпом обучения" at bounding box center [1023, 420] width 205 height 87
